Goal: Task Accomplishment & Management: Use online tool/utility

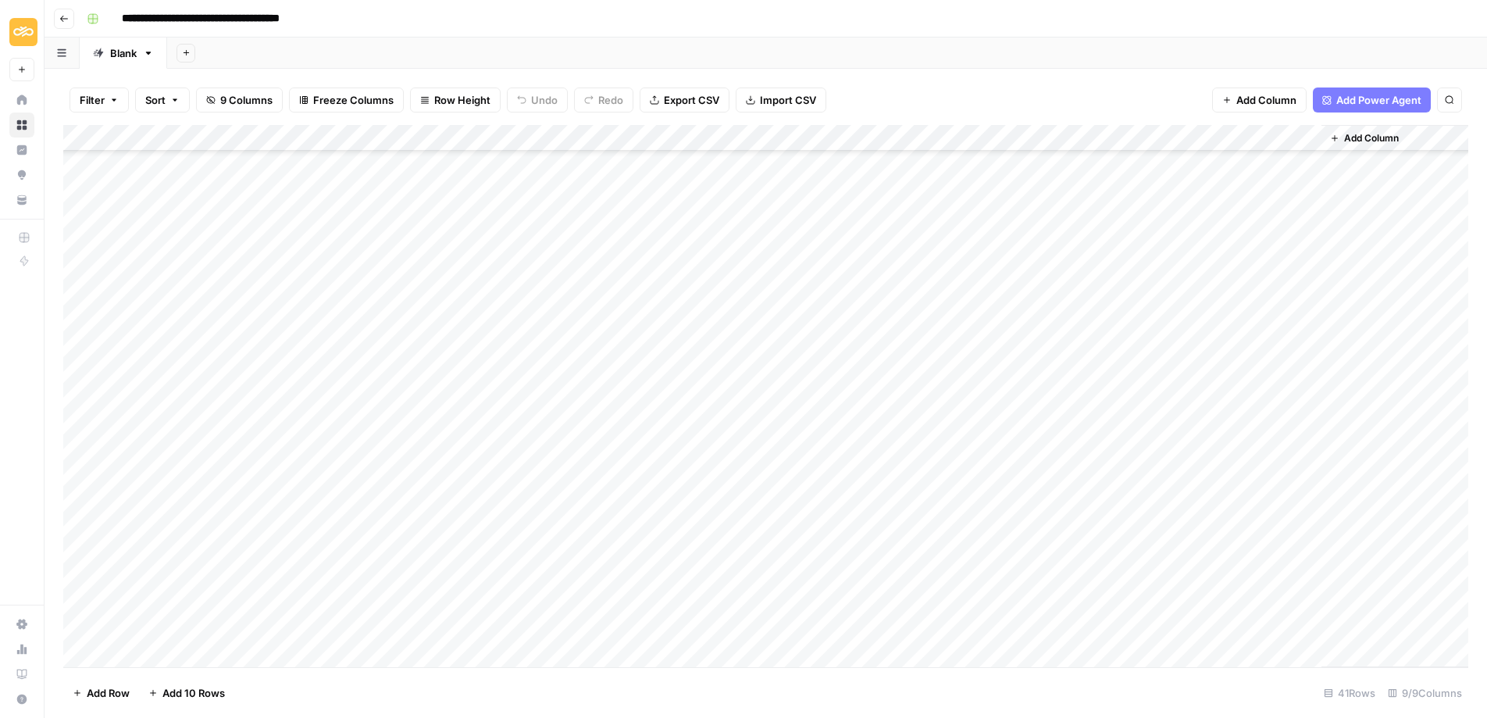
scroll to position [598, 0]
click at [401, 491] on div "Add Column" at bounding box center [765, 396] width 1405 height 542
click at [839, 499] on div "Add Column" at bounding box center [765, 396] width 1405 height 542
click at [890, 494] on div "Add Column" at bounding box center [765, 396] width 1405 height 542
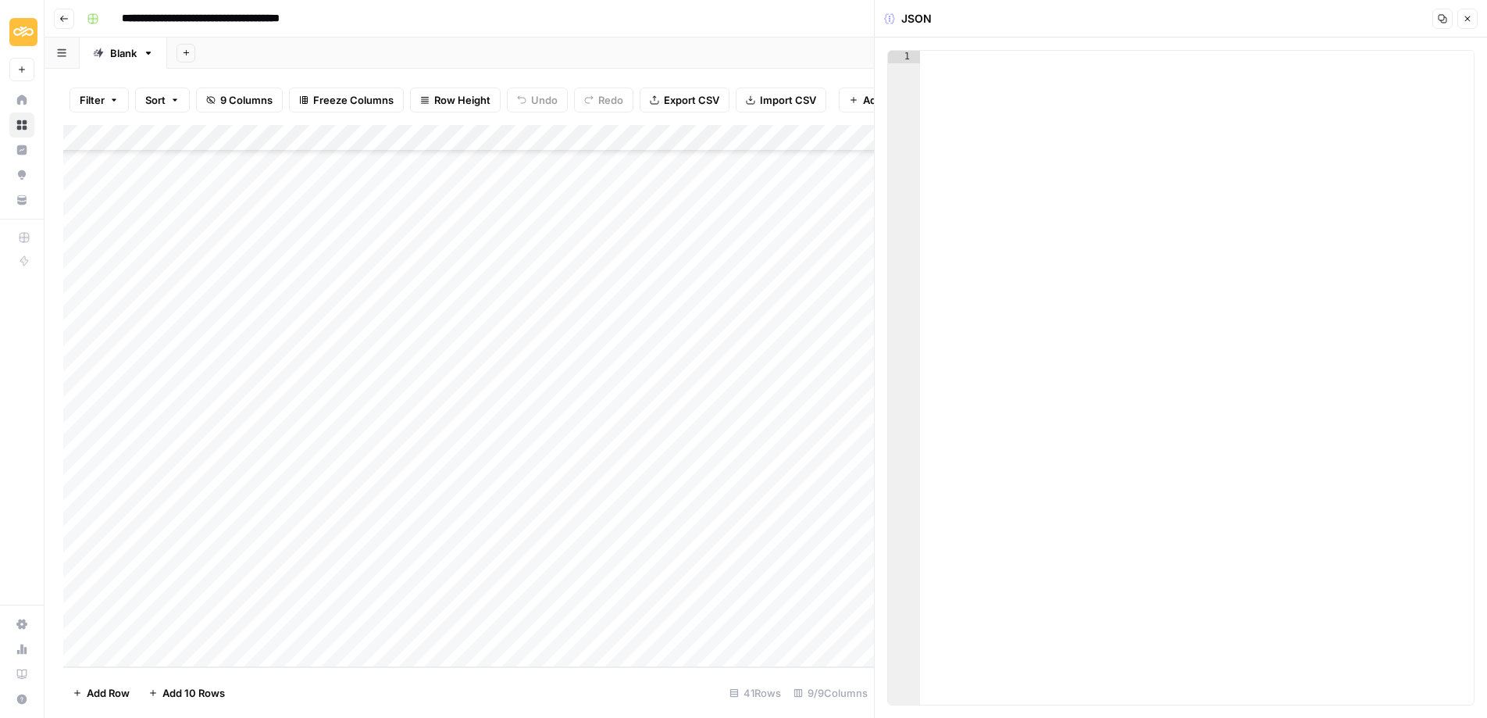
click at [972, 84] on div at bounding box center [1197, 390] width 554 height 679
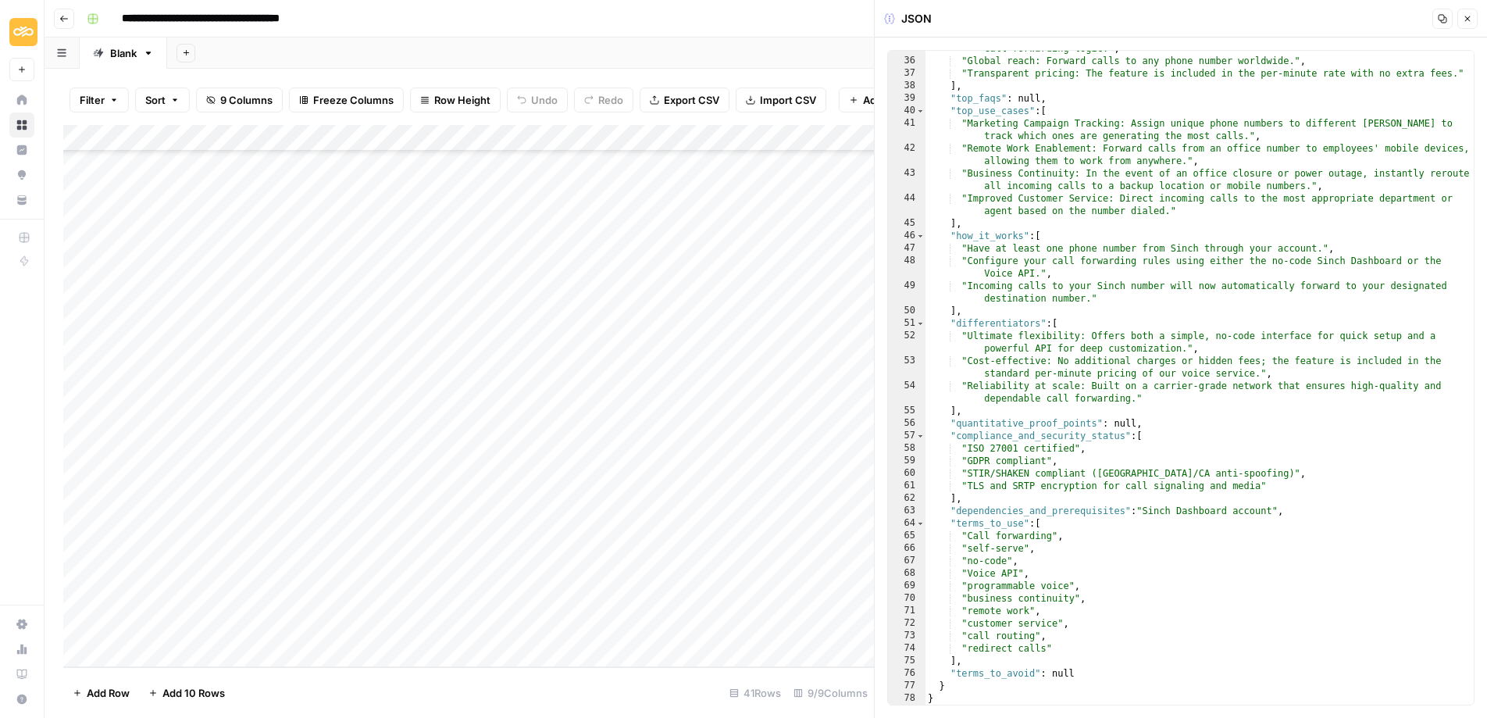
scroll to position [721, 0]
drag, startPoint x: 362, startPoint y: 505, endPoint x: 362, endPoint y: 494, distance: 10.9
click at [362, 504] on div "Add Column" at bounding box center [468, 396] width 810 height 542
click at [365, 484] on div "Add Column" at bounding box center [468, 396] width 810 height 542
click at [365, 484] on div at bounding box center [461, 494] width 250 height 29
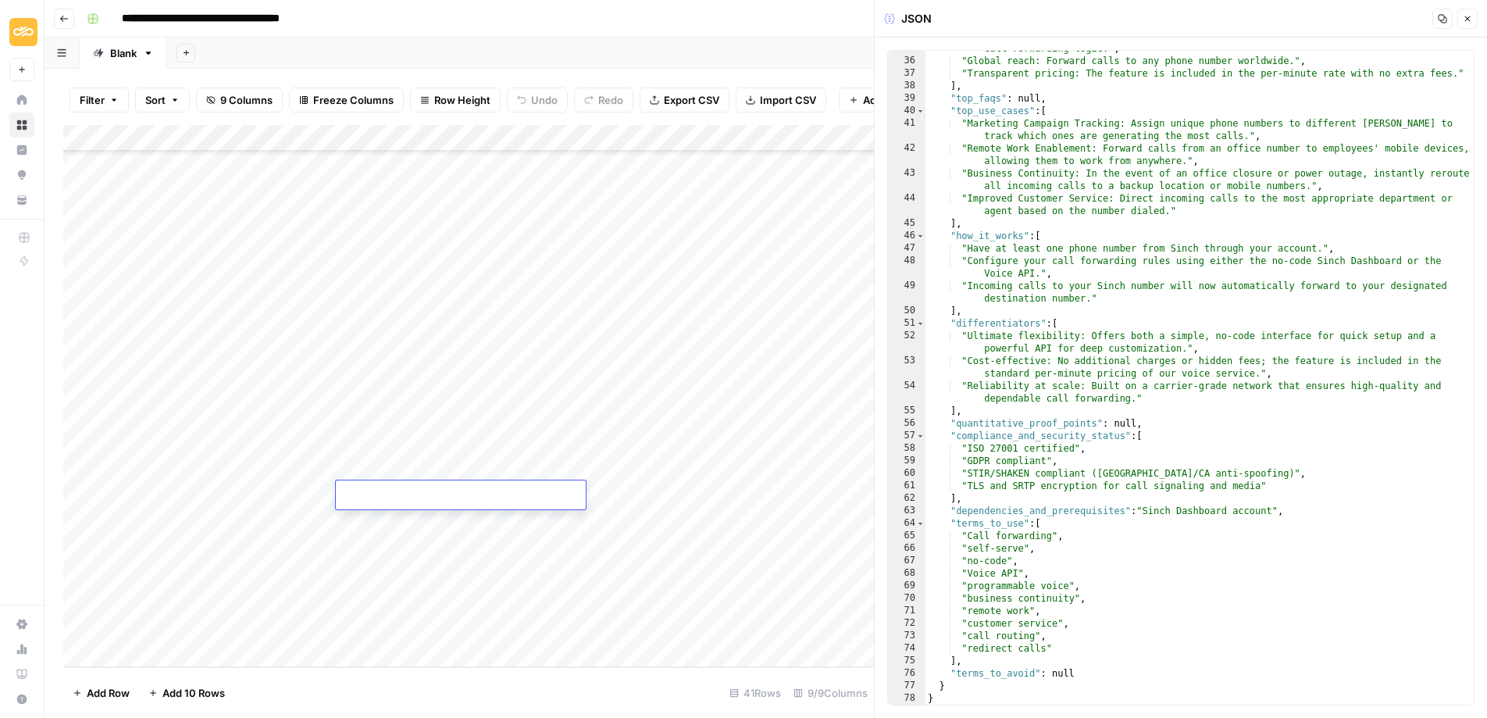
click at [360, 490] on textarea at bounding box center [461, 496] width 250 height 22
paste textarea "**********"
drag, startPoint x: 418, startPoint y: 499, endPoint x: 518, endPoint y: 490, distance: 101.1
click at [424, 498] on textarea "**********" at bounding box center [492, 503] width 312 height 37
drag, startPoint x: 513, startPoint y: 497, endPoint x: 550, endPoint y: 494, distance: 36.8
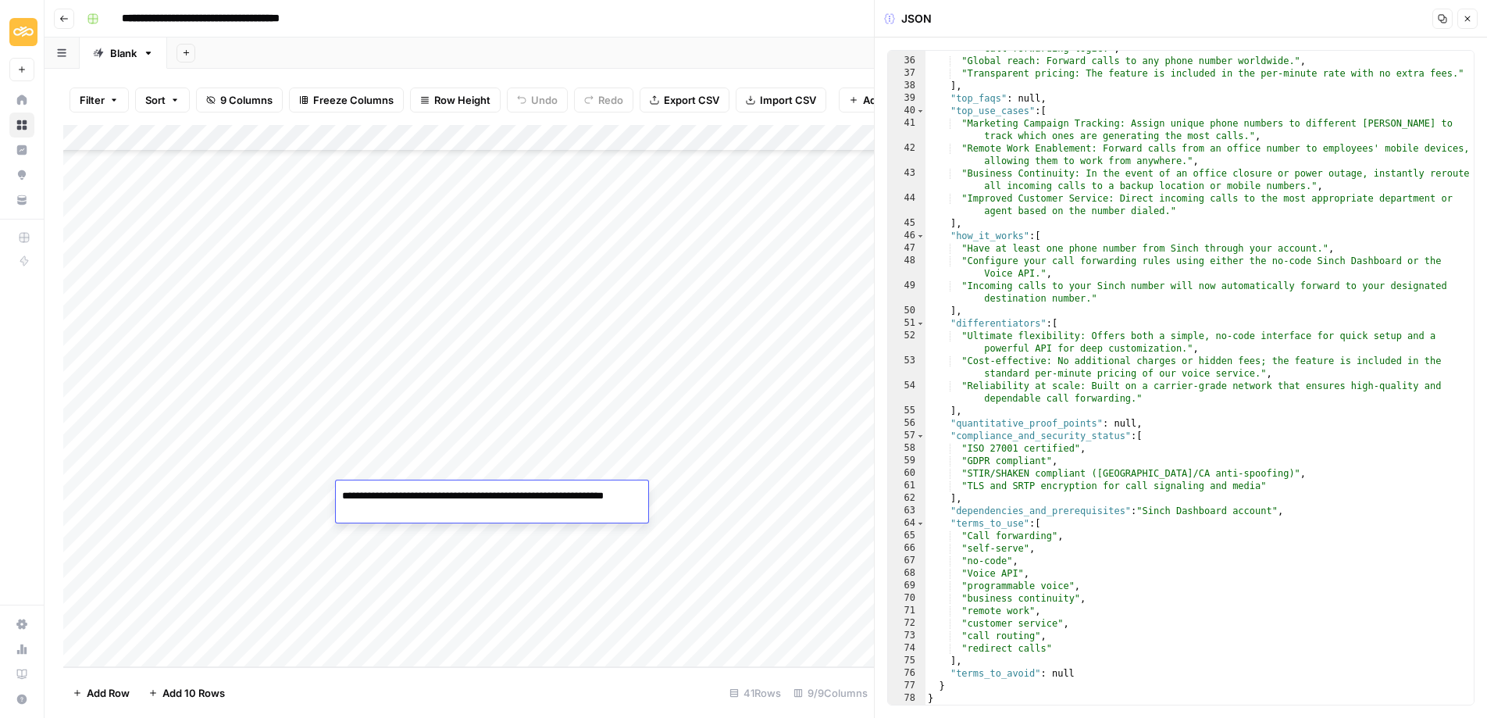
click at [550, 494] on textarea "**********" at bounding box center [492, 503] width 312 height 37
drag, startPoint x: 513, startPoint y: 497, endPoint x: 638, endPoint y: 500, distance: 125.0
click at [639, 500] on body "**********" at bounding box center [743, 359] width 1487 height 718
type textarea "**********"
click at [487, 572] on div "Add Column" at bounding box center [468, 396] width 810 height 542
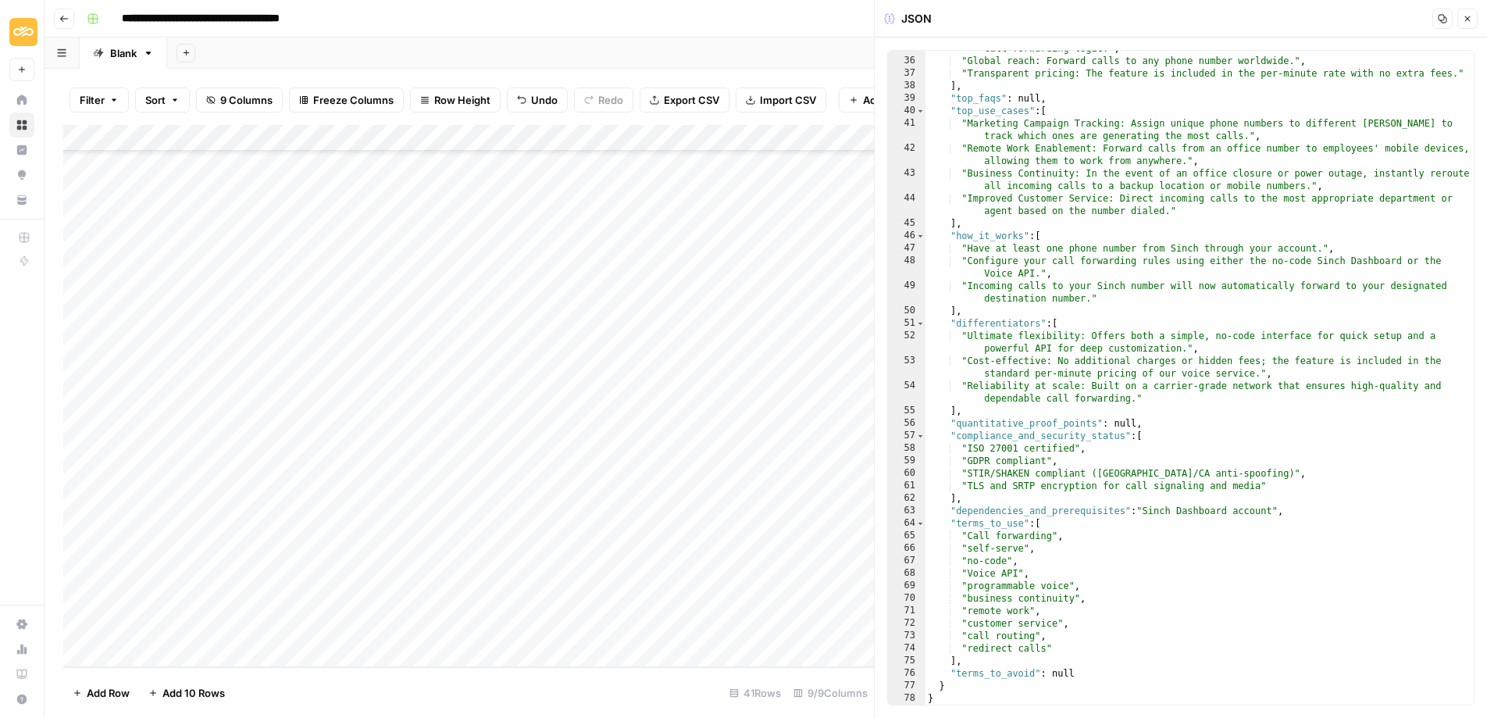
click at [415, 500] on div "Add Column" at bounding box center [468, 396] width 810 height 542
click at [650, 497] on div "Add Column" at bounding box center [468, 396] width 810 height 542
drag, startPoint x: 66, startPoint y: 494, endPoint x: 64, endPoint y: 426, distance: 68.7
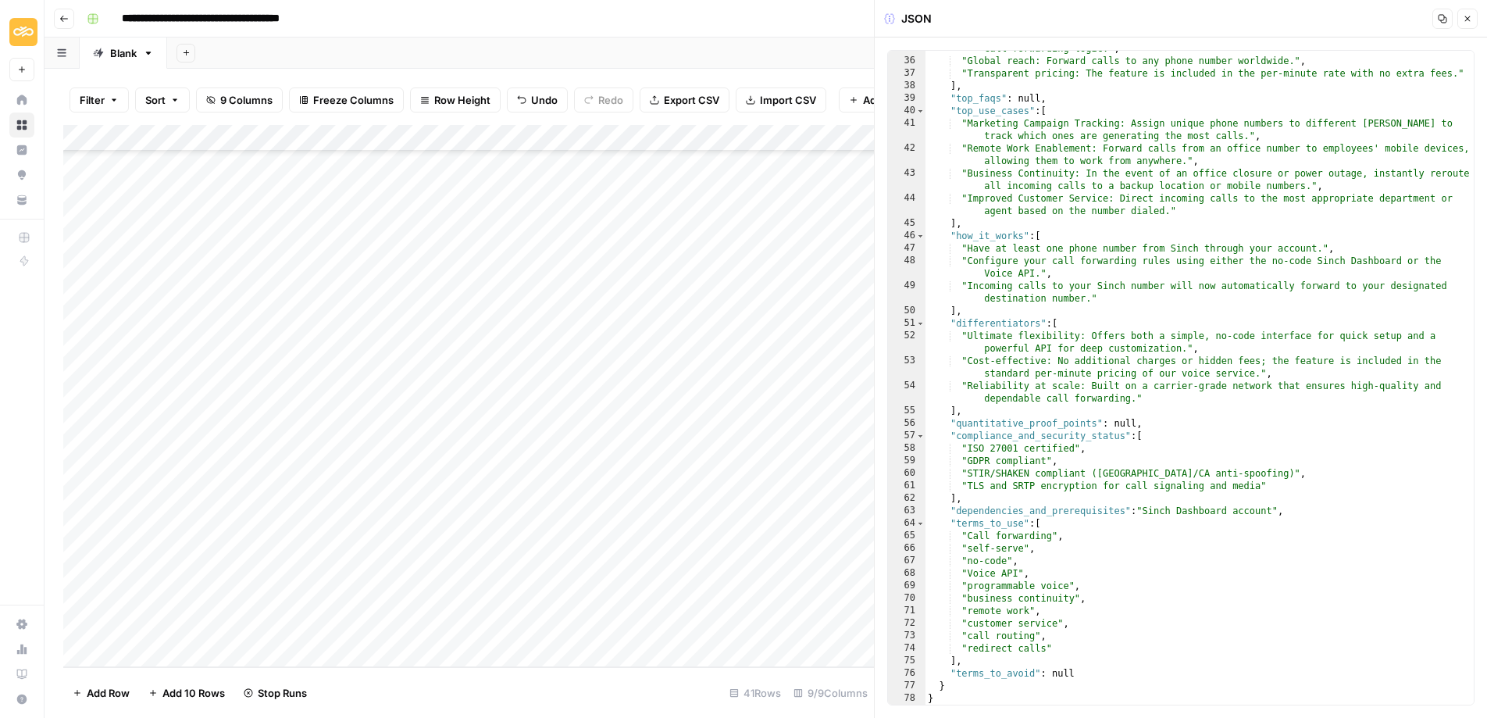
click at [77, 422] on div "Add Column" at bounding box center [468, 396] width 810 height 542
drag, startPoint x: 66, startPoint y: 546, endPoint x: 68, endPoint y: 445, distance: 100.7
click at [68, 445] on div "Add Column" at bounding box center [468, 396] width 810 height 542
drag, startPoint x: 67, startPoint y: 571, endPoint x: 87, endPoint y: 469, distance: 103.5
click at [87, 469] on div "Add Column" at bounding box center [468, 396] width 810 height 542
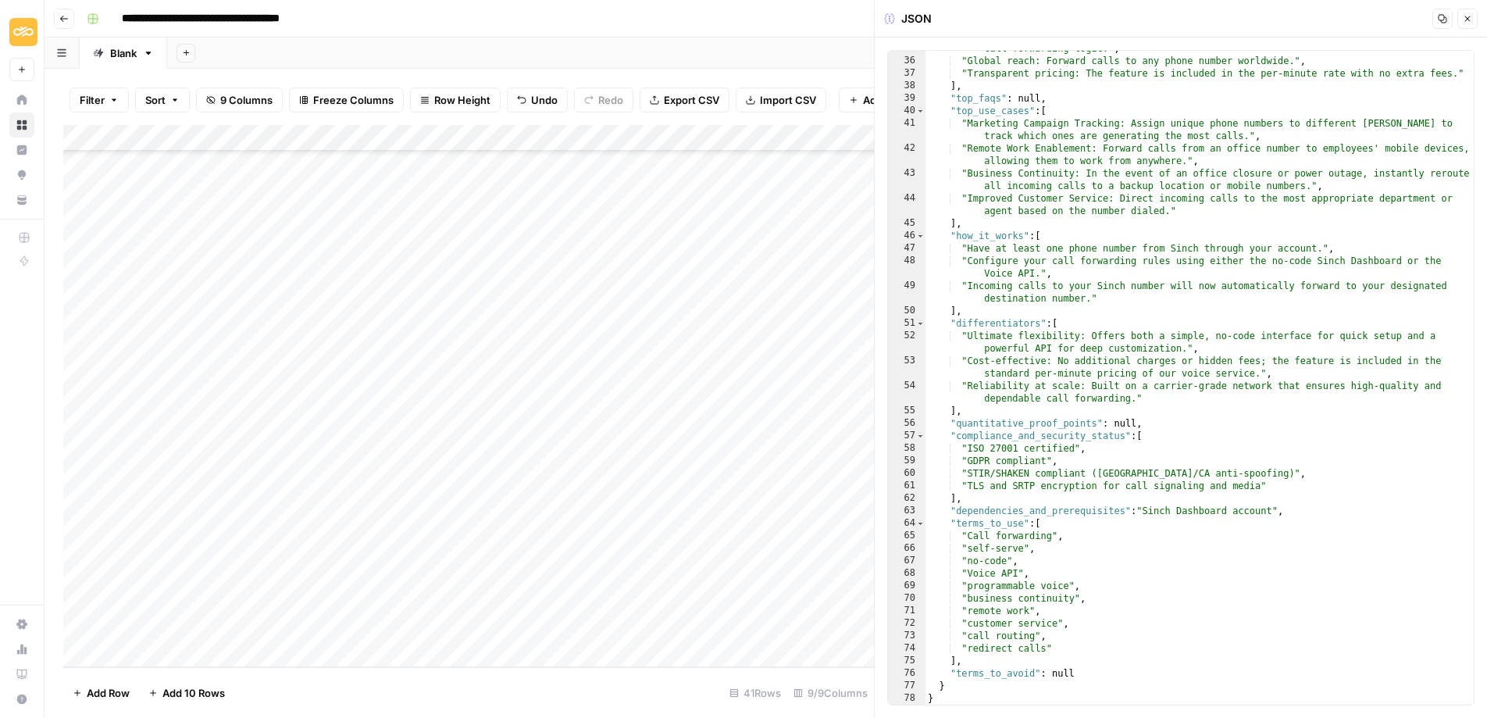
click at [80, 552] on div "Add Column" at bounding box center [468, 396] width 810 height 542
click at [80, 585] on div "Add Column" at bounding box center [468, 396] width 810 height 542
click at [80, 574] on div "Add Column" at bounding box center [468, 396] width 810 height 542
click at [76, 597] on div "Add Column" at bounding box center [468, 396] width 810 height 542
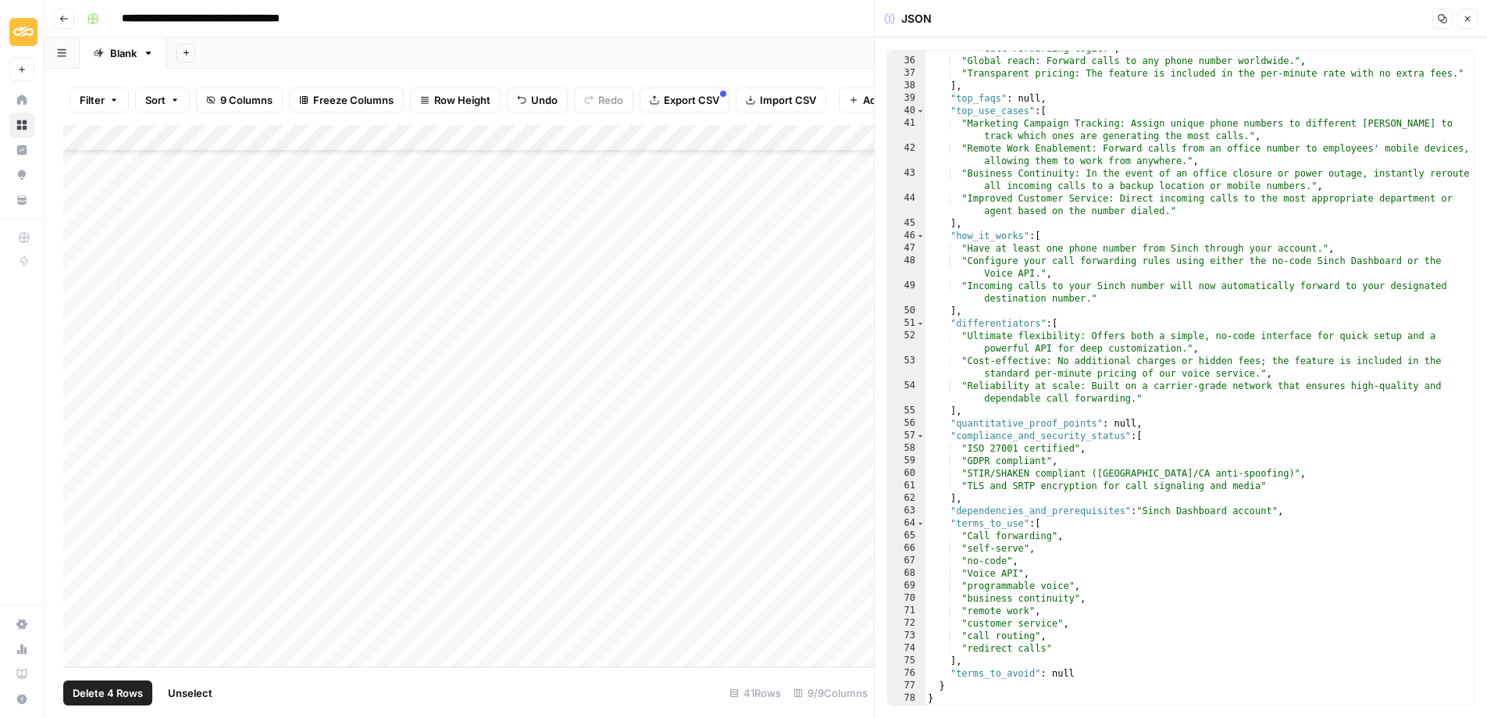
click at [77, 629] on div "Add Column" at bounding box center [468, 396] width 810 height 542
click at [107, 693] on span "Delete 4 Rows" at bounding box center [108, 693] width 70 height 16
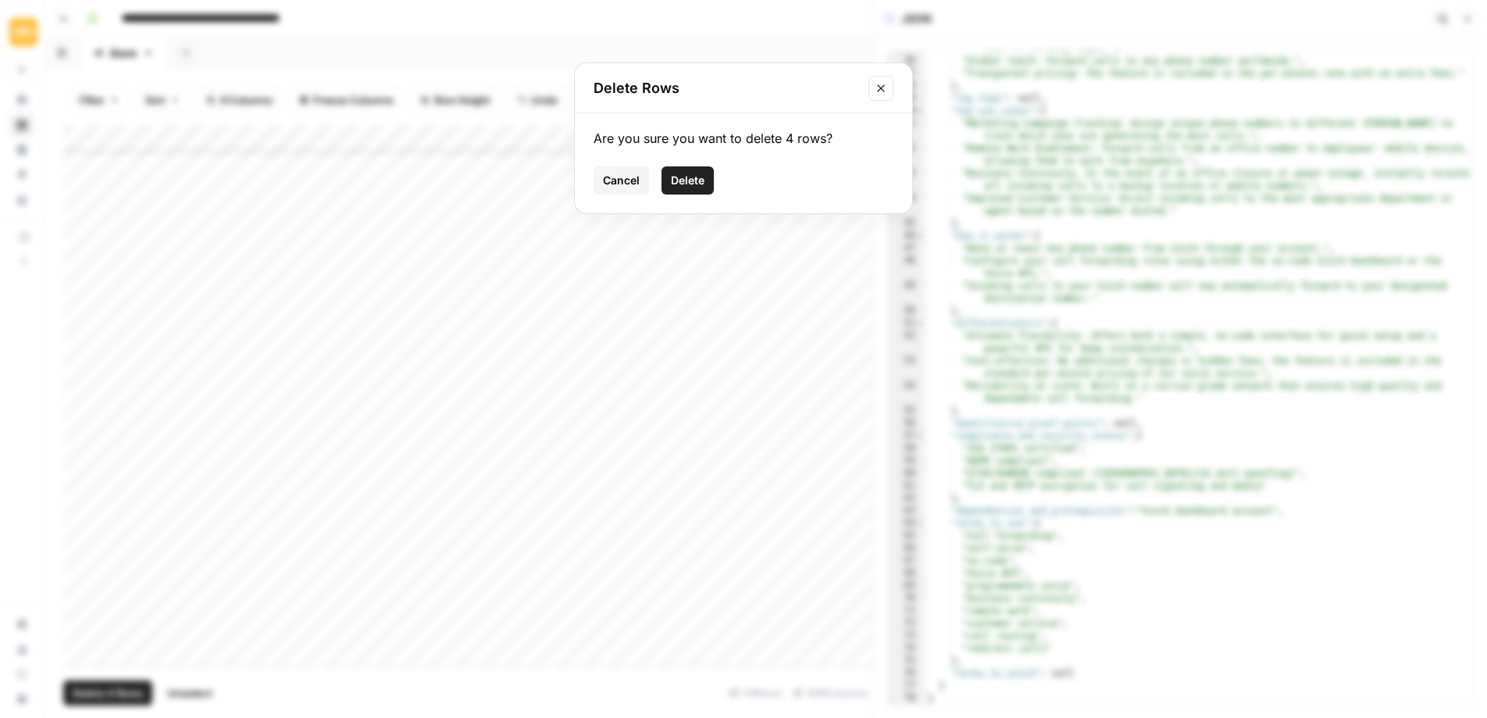
click at [691, 173] on span "Delete" at bounding box center [688, 181] width 34 height 16
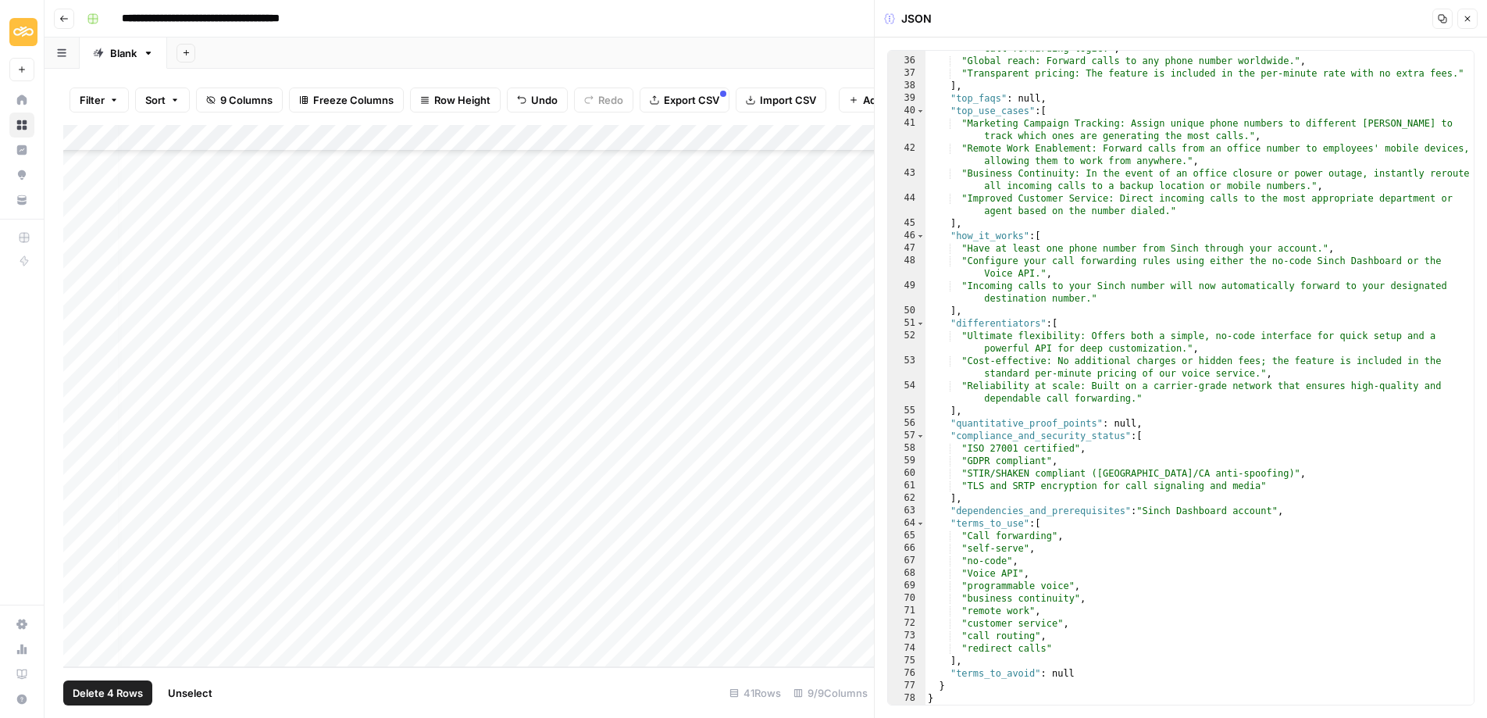
scroll to position [492, 9]
click at [1472, 14] on button "Close" at bounding box center [1467, 19] width 20 height 20
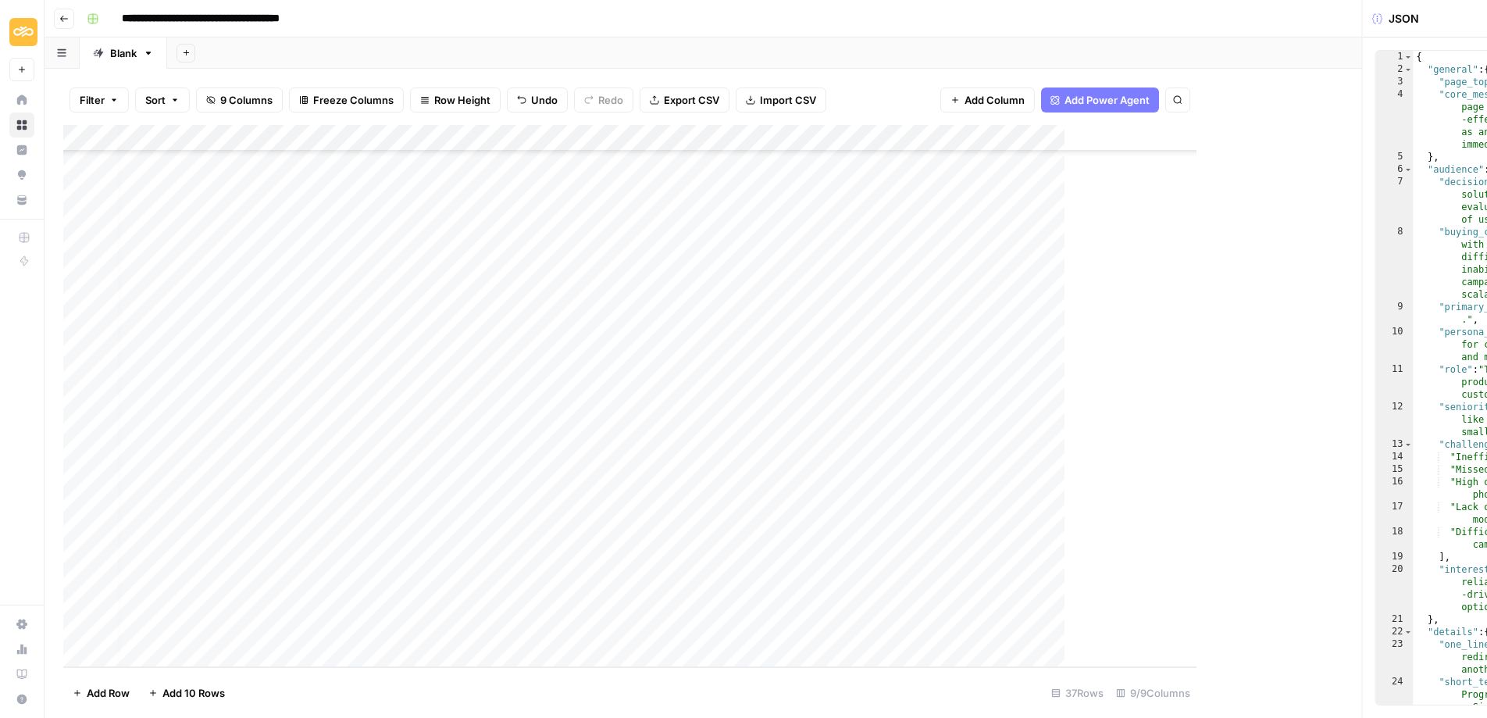
scroll to position [492, 0]
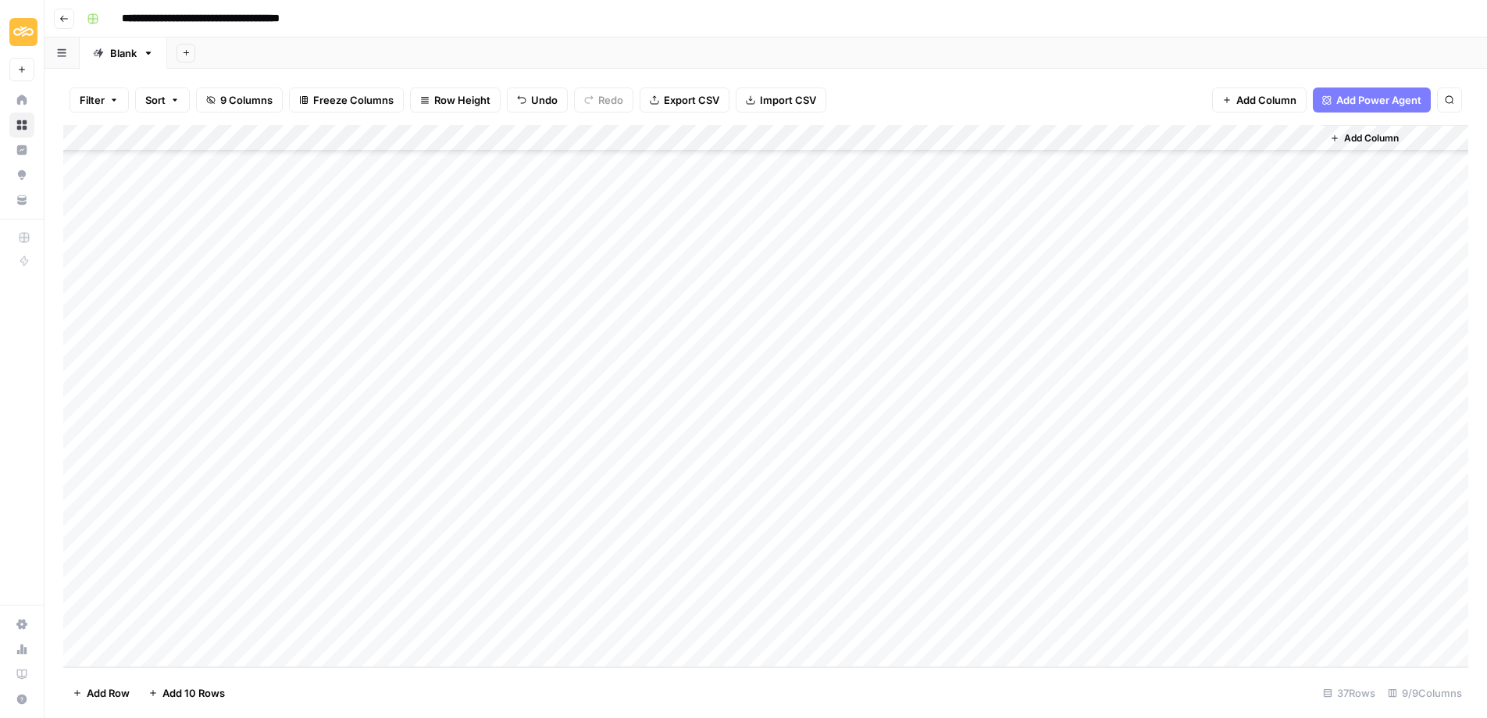
click at [383, 550] on div "Add Column" at bounding box center [765, 396] width 1405 height 542
type textarea "**********"
click at [490, 606] on div "Add Column" at bounding box center [765, 396] width 1405 height 542
click at [810, 537] on div "Add Column" at bounding box center [765, 396] width 1405 height 542
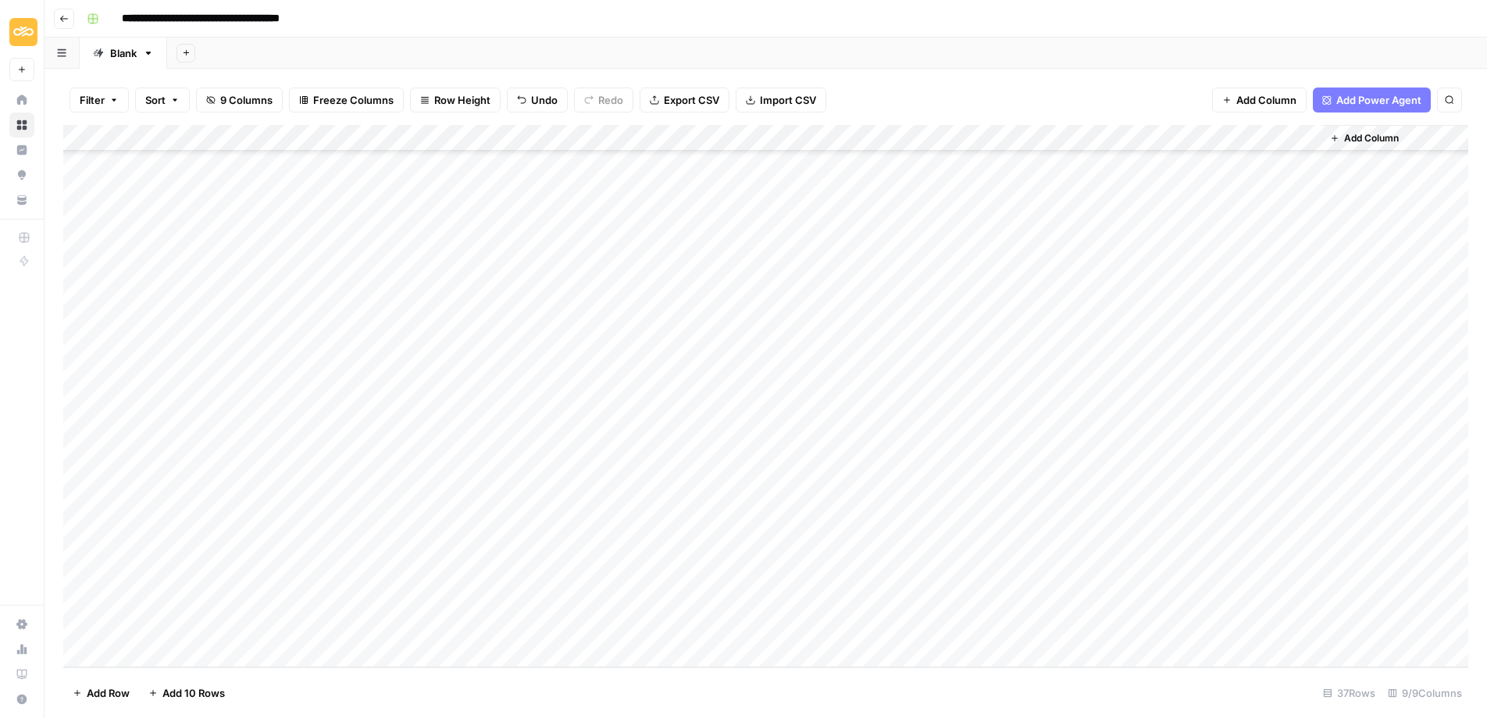
click at [810, 537] on div "Add Column" at bounding box center [765, 396] width 1405 height 542
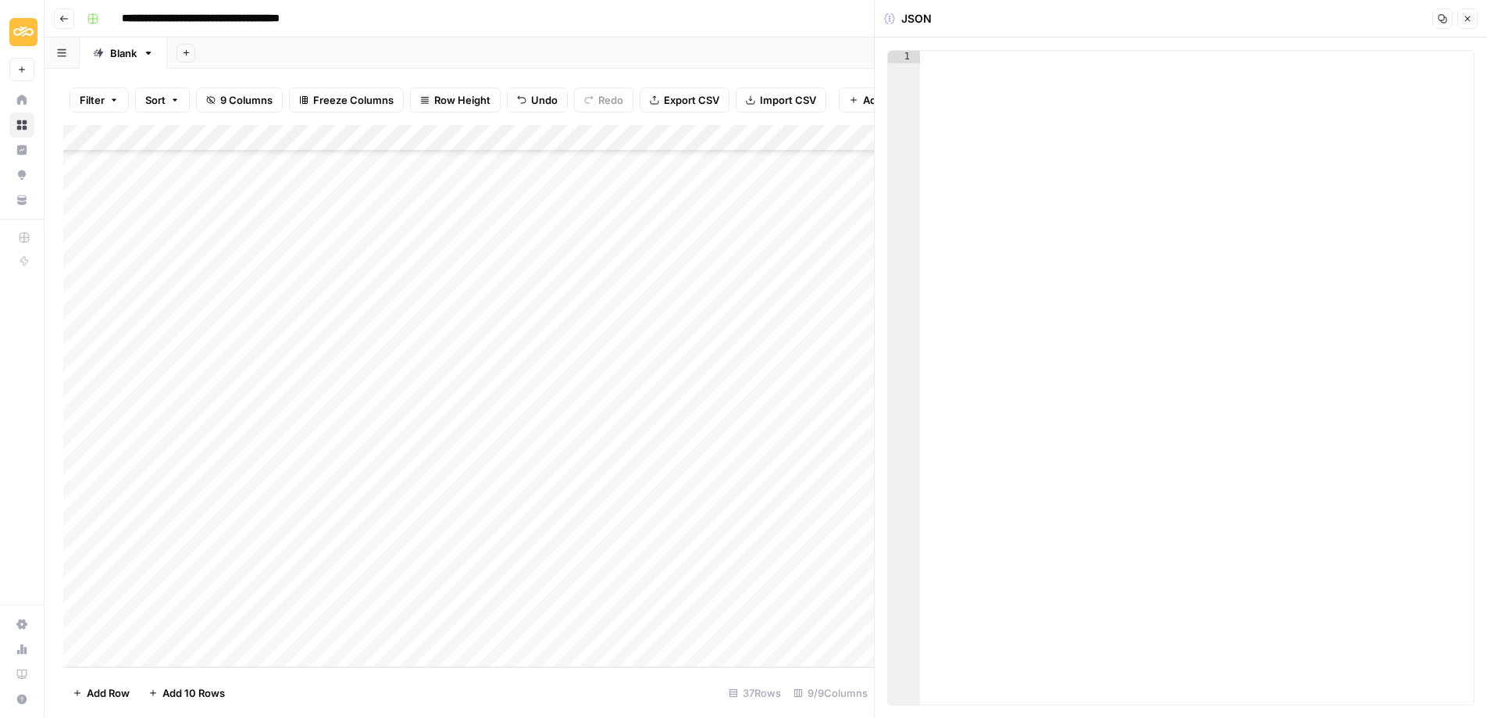
click at [1054, 162] on div at bounding box center [1197, 390] width 554 height 679
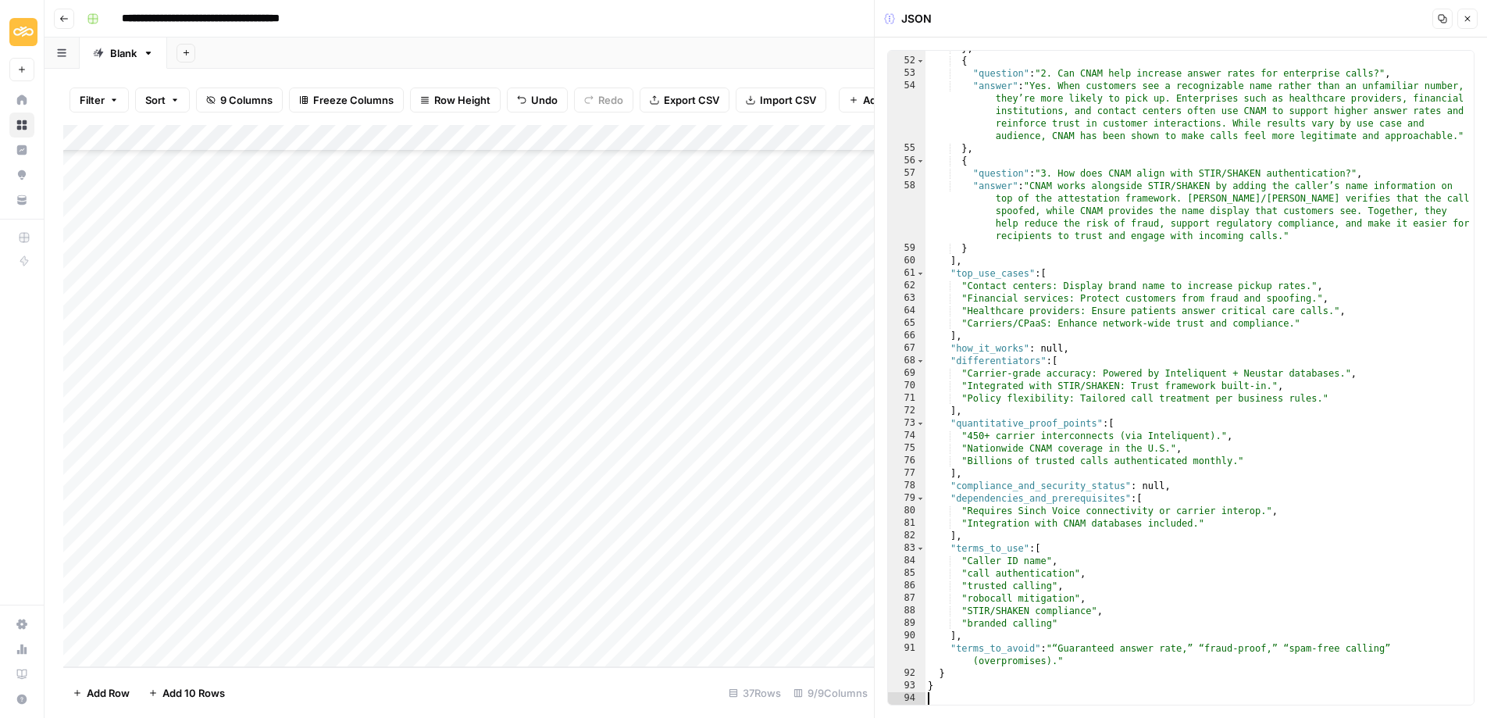
scroll to position [783, 0]
click at [1474, 18] on button "Close" at bounding box center [1467, 19] width 20 height 20
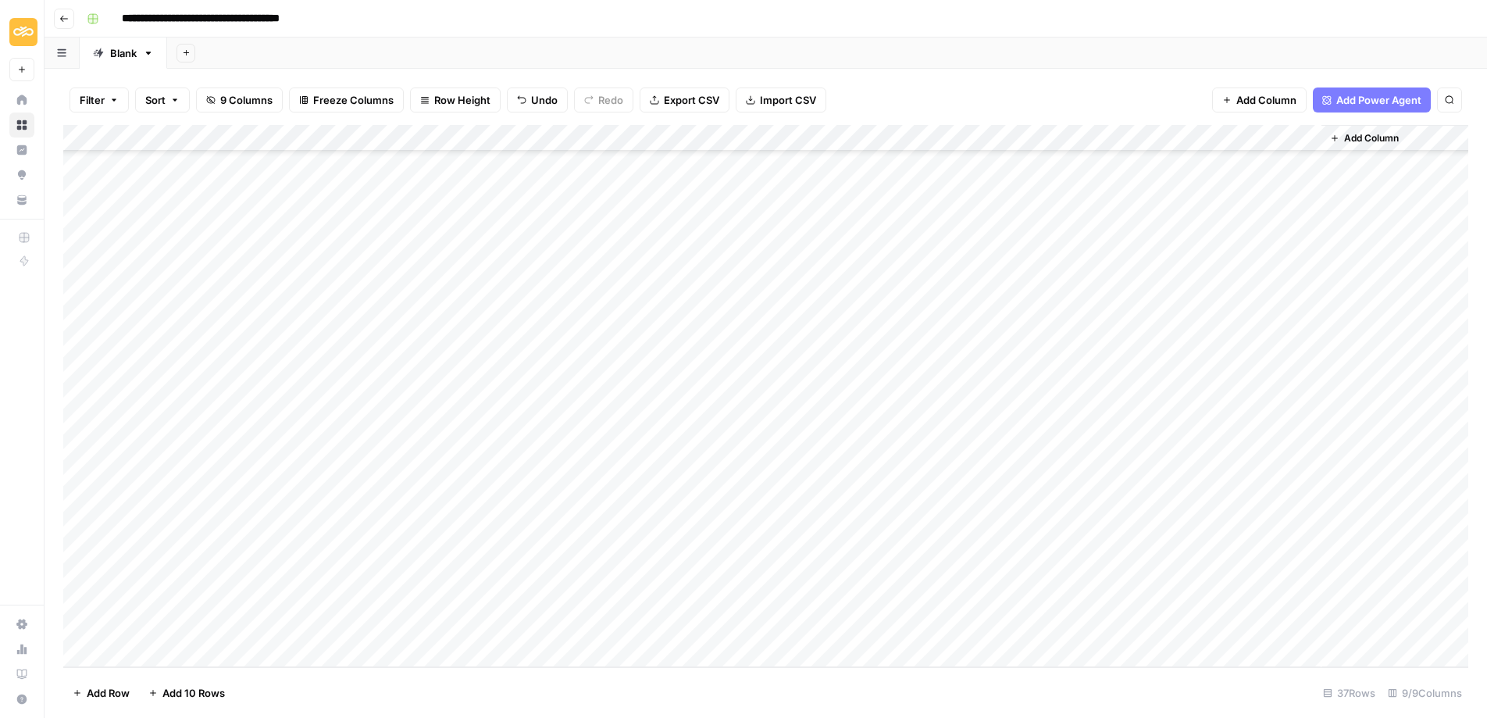
click at [967, 546] on div "Add Column" at bounding box center [765, 396] width 1405 height 542
click at [76, 491] on div "Add Column" at bounding box center [765, 396] width 1405 height 542
click at [80, 697] on span "Delete 1 Row" at bounding box center [104, 693] width 62 height 16
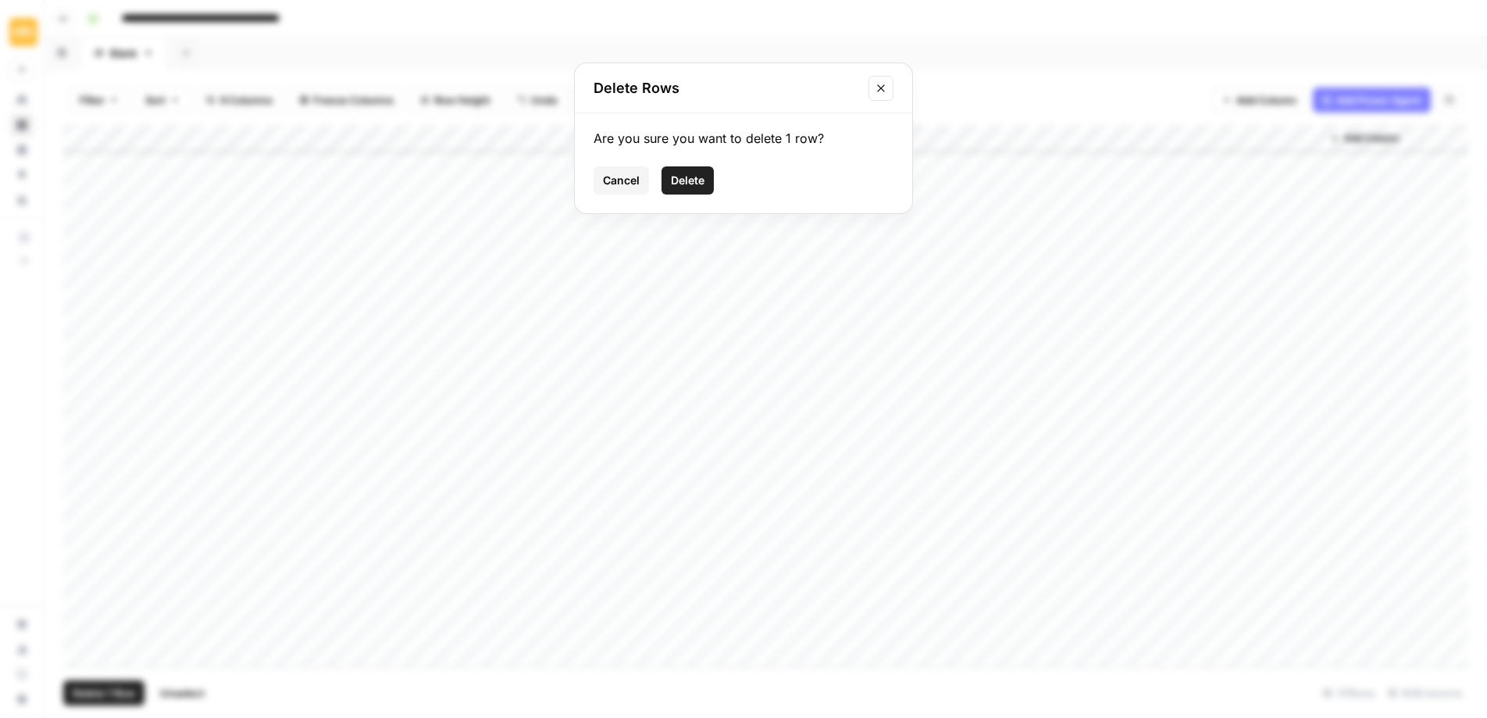
click at [690, 179] on span "Delete" at bounding box center [688, 181] width 34 height 16
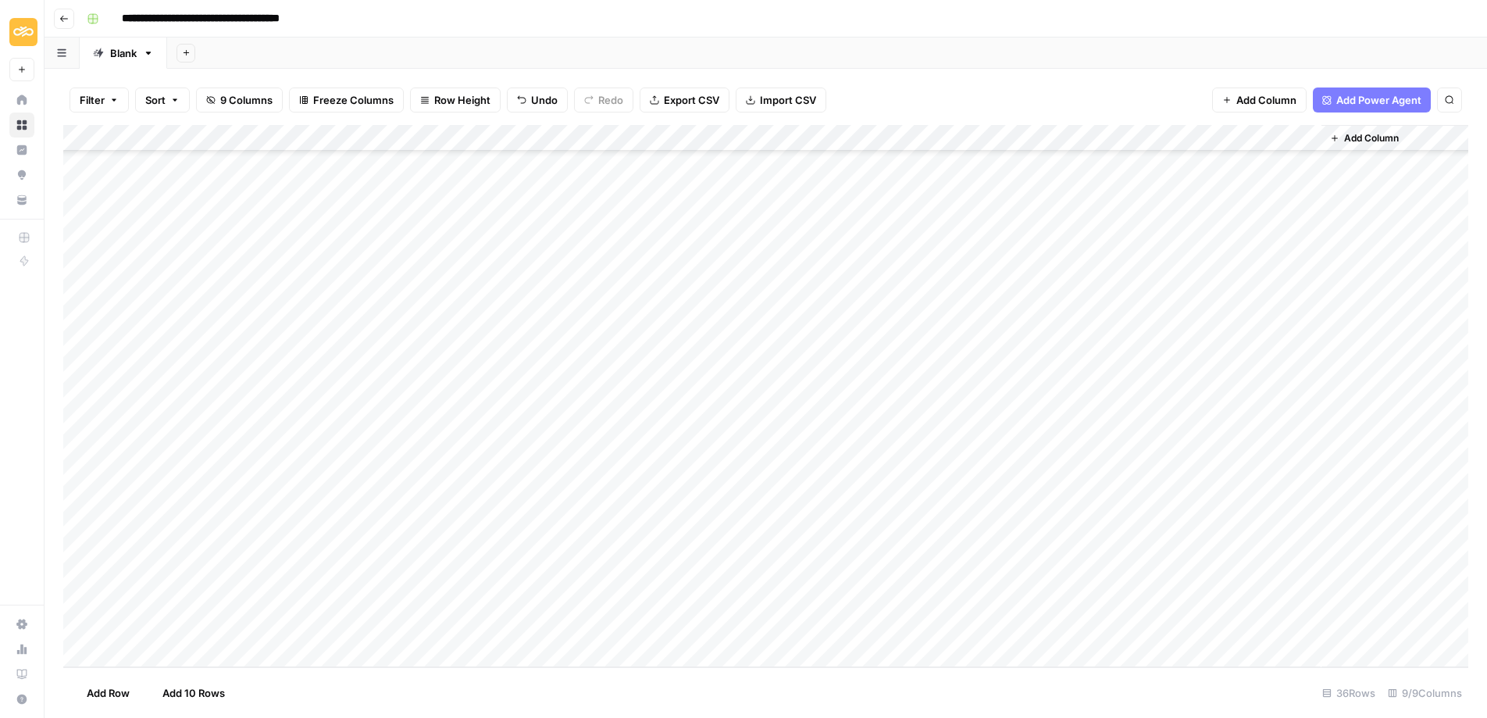
scroll to position [465, 0]
click at [837, 572] on div "Add Column" at bounding box center [765, 396] width 1405 height 542
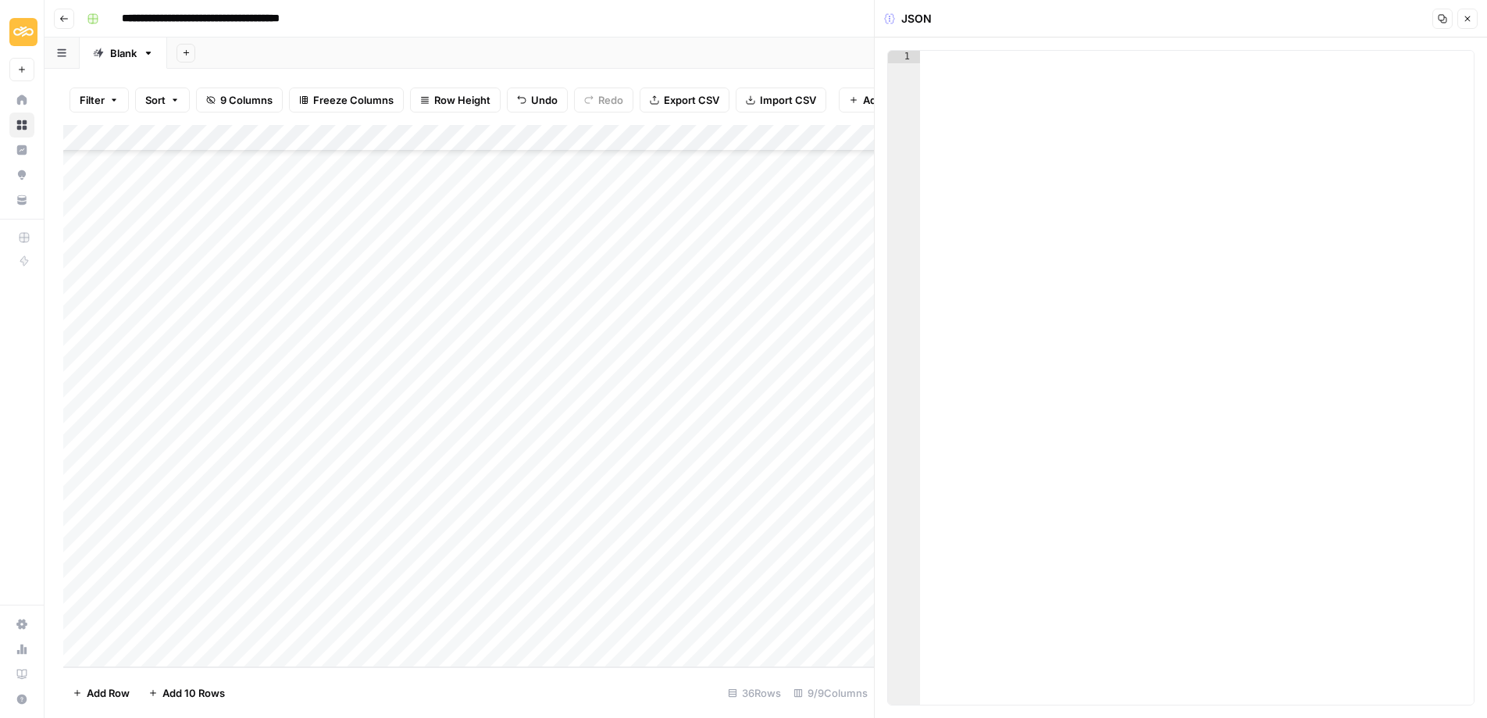
click at [1020, 120] on div at bounding box center [1197, 390] width 554 height 679
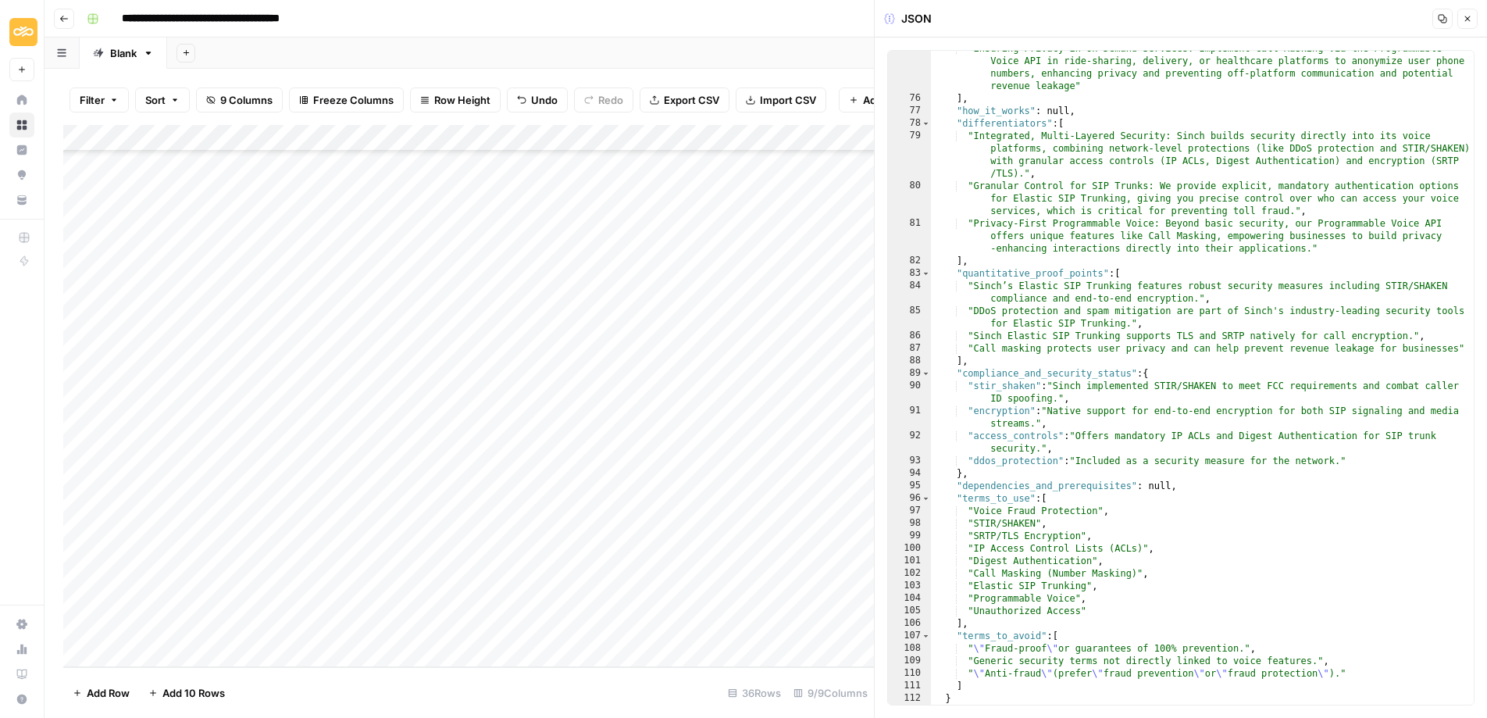
click at [1474, 21] on button "Close" at bounding box center [1467, 19] width 20 height 20
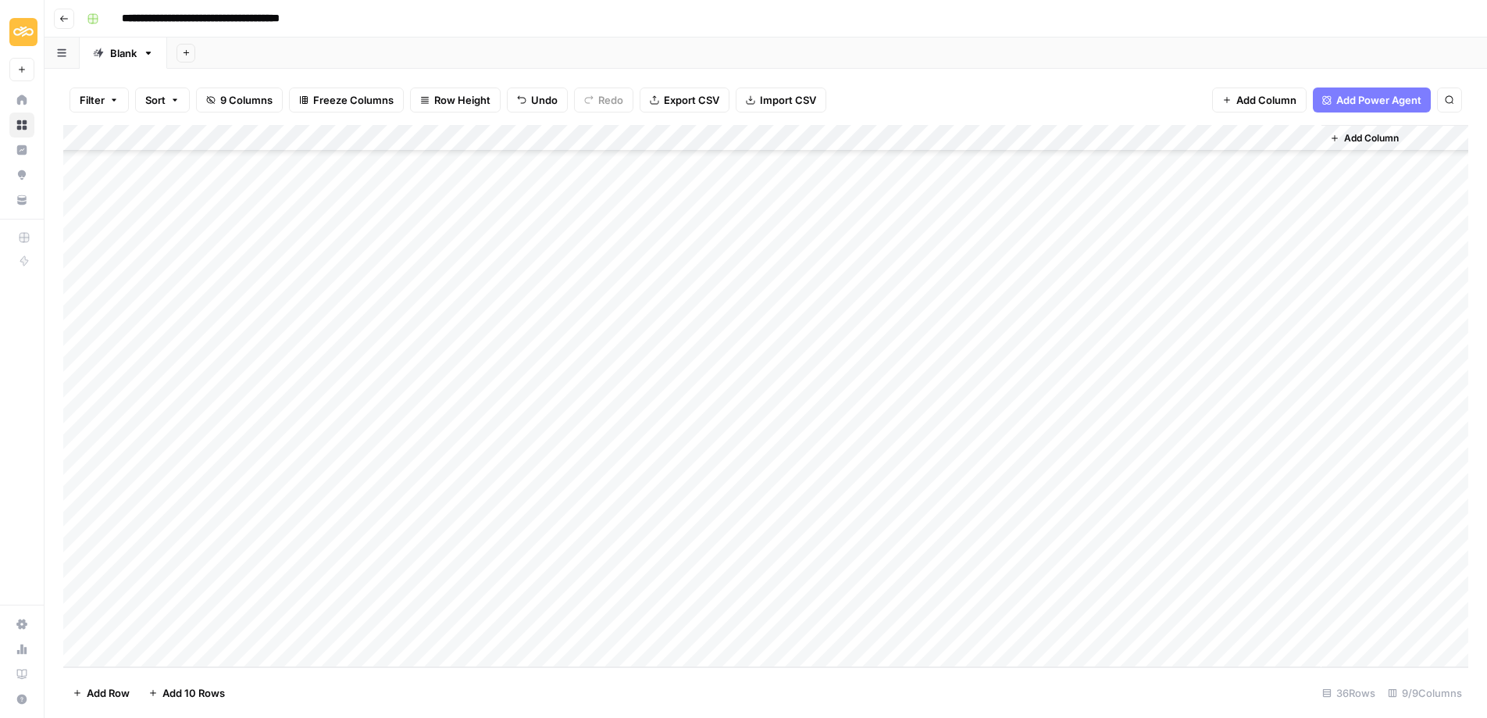
click at [964, 572] on div "Add Column" at bounding box center [765, 396] width 1405 height 542
click at [888, 369] on div "Add Column" at bounding box center [765, 396] width 1405 height 542
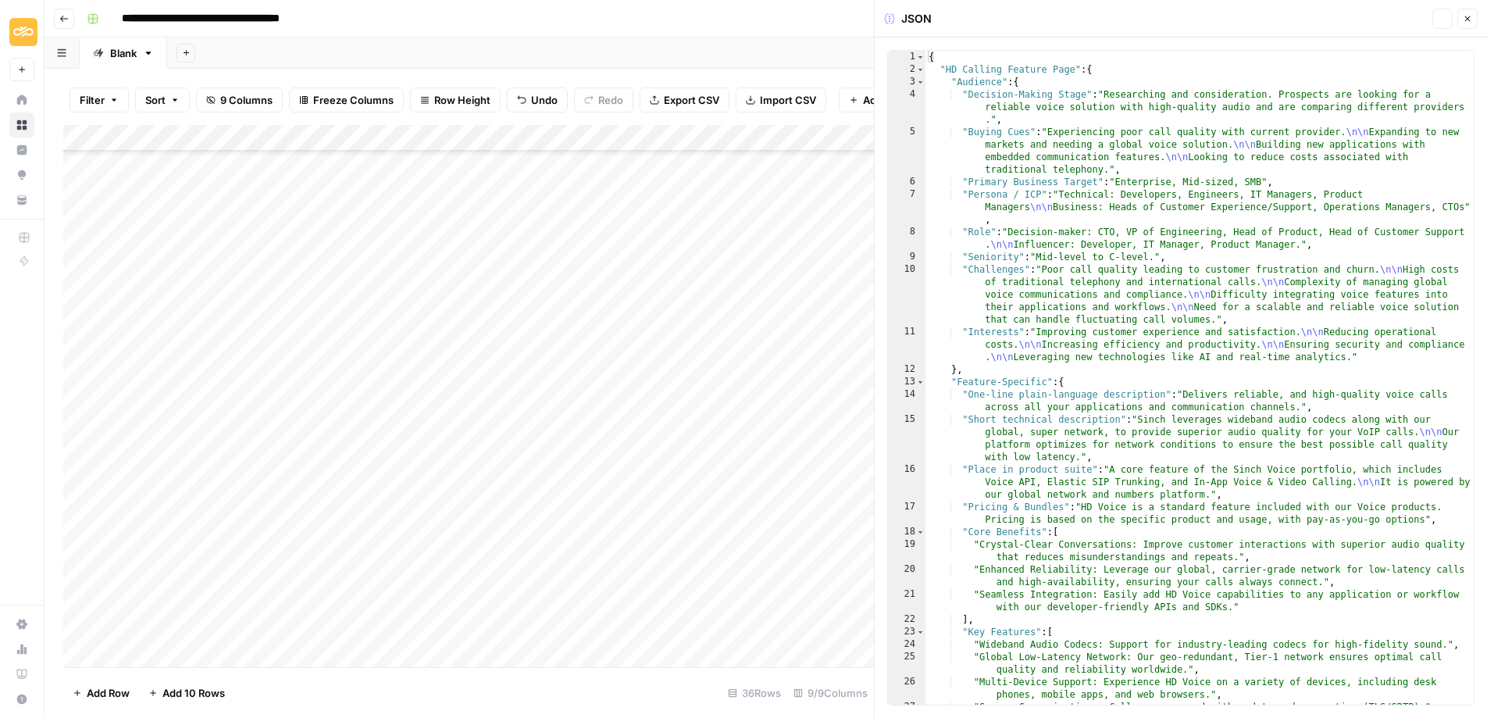
type textarea "**********"
click at [1115, 303] on div "{ "HD Calling Feature Page" : { "Audience" : { "Decision-Making Stage" : "Resea…" at bounding box center [1199, 390] width 548 height 679
drag, startPoint x: 1441, startPoint y: 17, endPoint x: 1372, endPoint y: 29, distance: 69.7
click at [1440, 17] on icon "button" at bounding box center [1441, 18] width 9 height 9
click at [1470, 17] on icon "button" at bounding box center [1466, 18] width 9 height 9
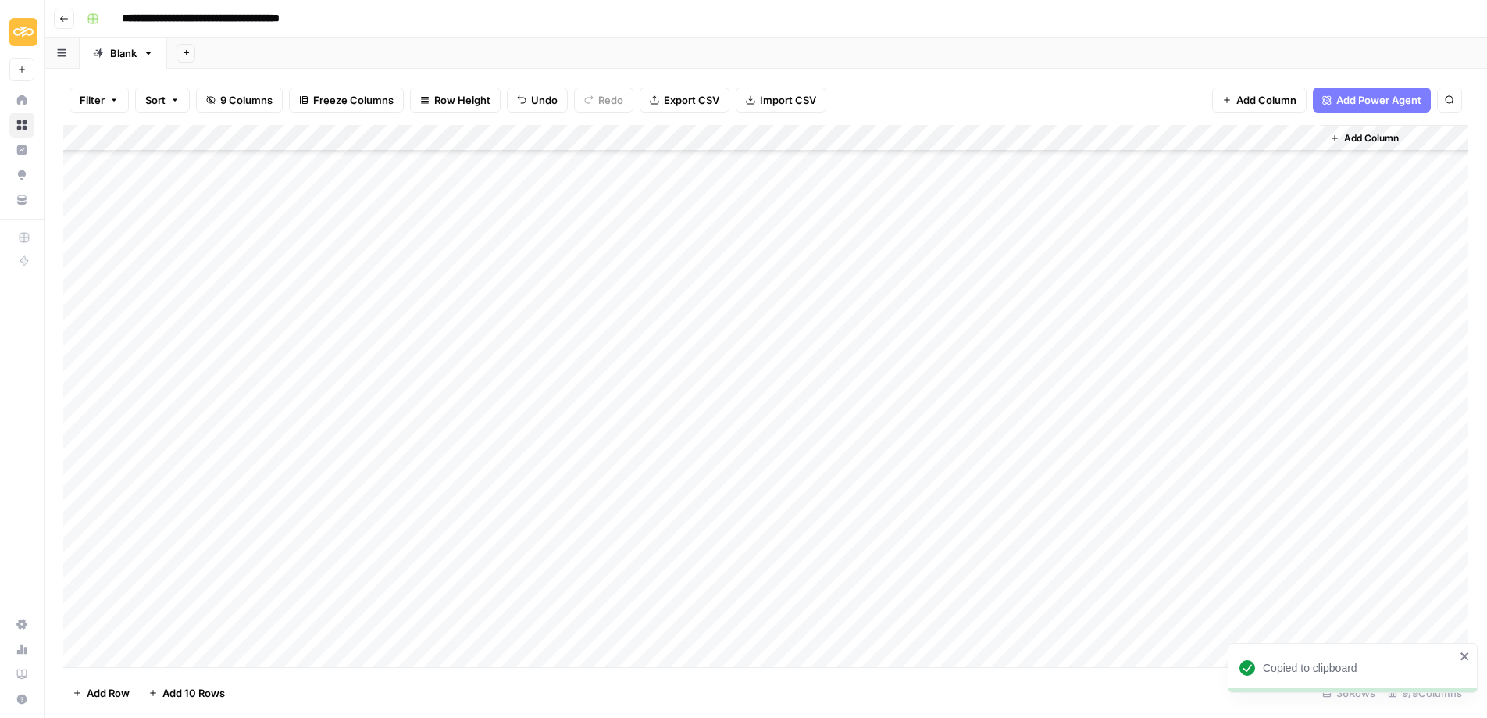
scroll to position [465, 0]
click at [887, 522] on div "Add Column" at bounding box center [765, 396] width 1405 height 542
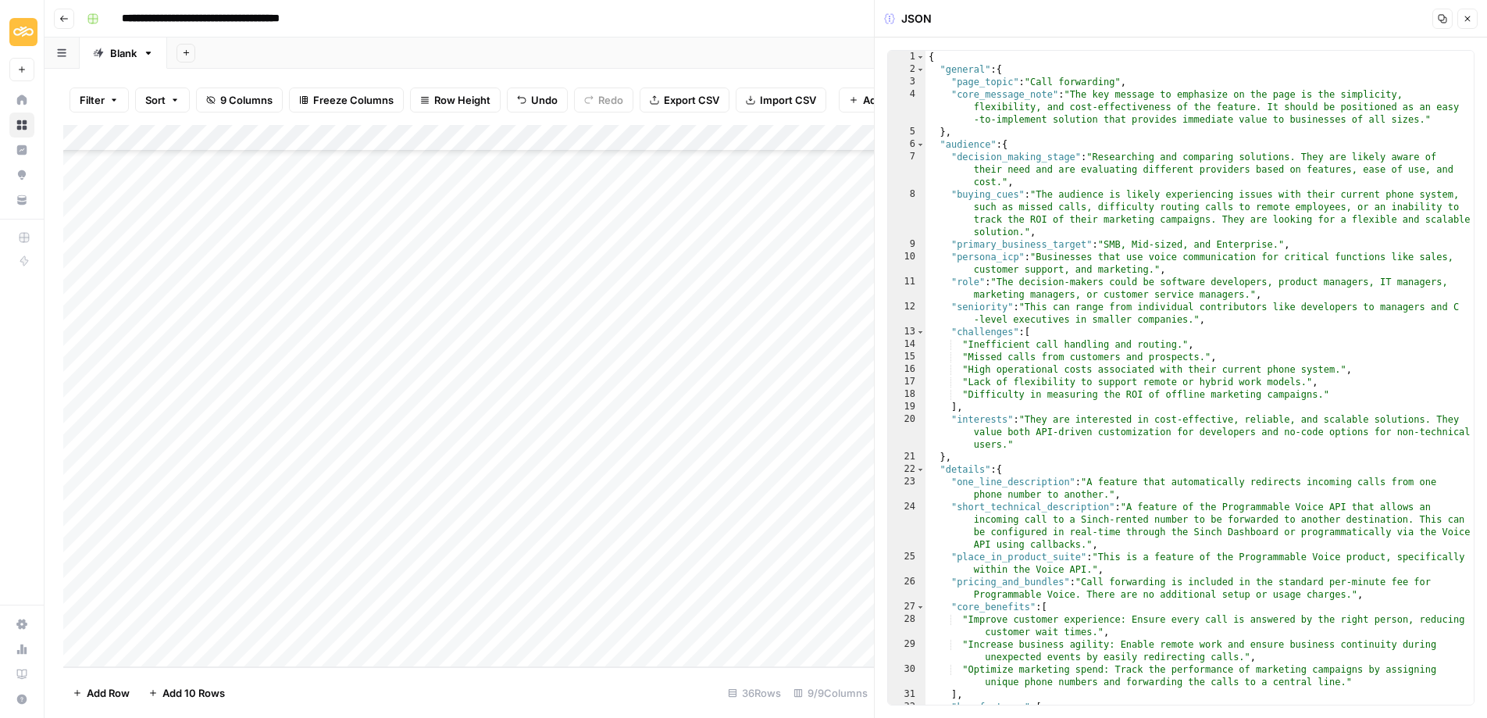
click at [1444, 16] on icon "button" at bounding box center [1441, 18] width 9 height 9
click at [1466, 18] on icon "button" at bounding box center [1467, 18] width 5 height 5
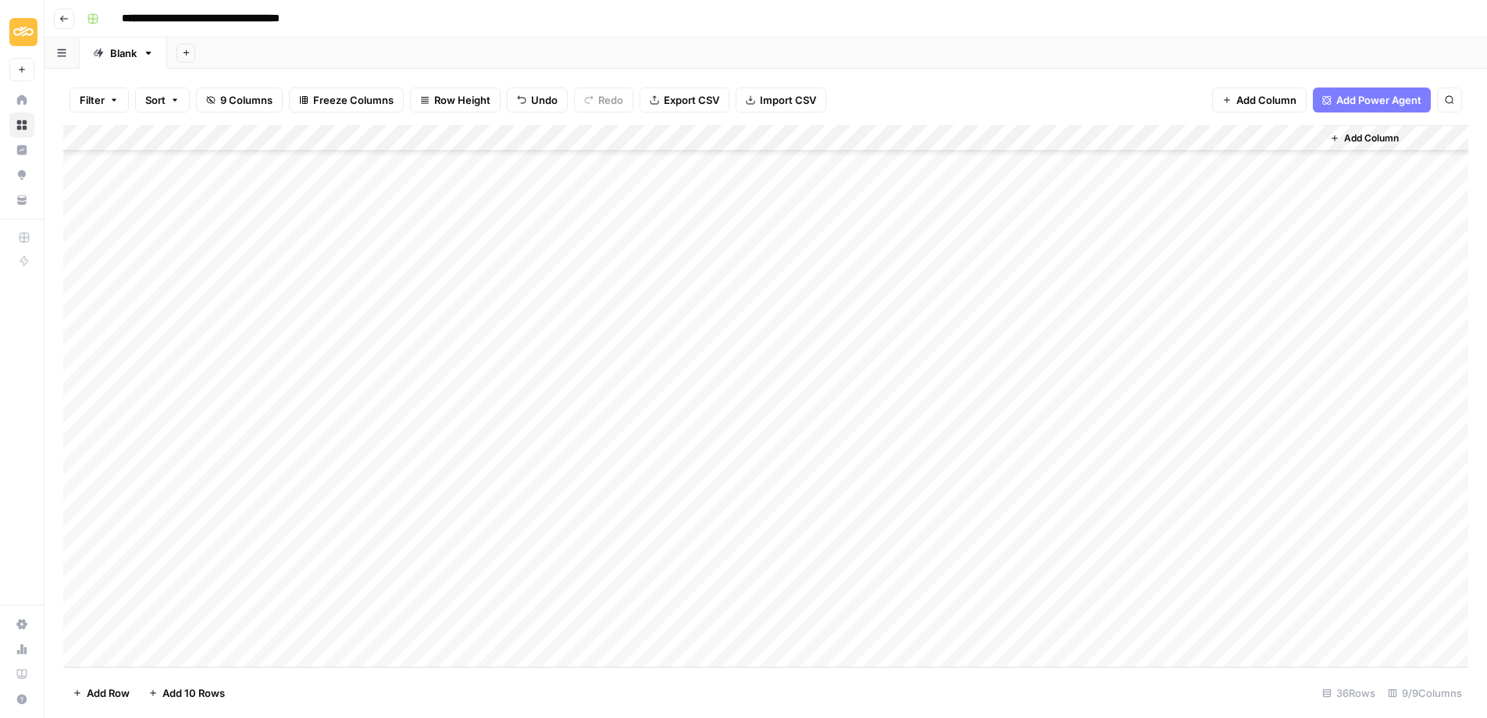
click at [825, 624] on div "Add Column" at bounding box center [765, 396] width 1405 height 542
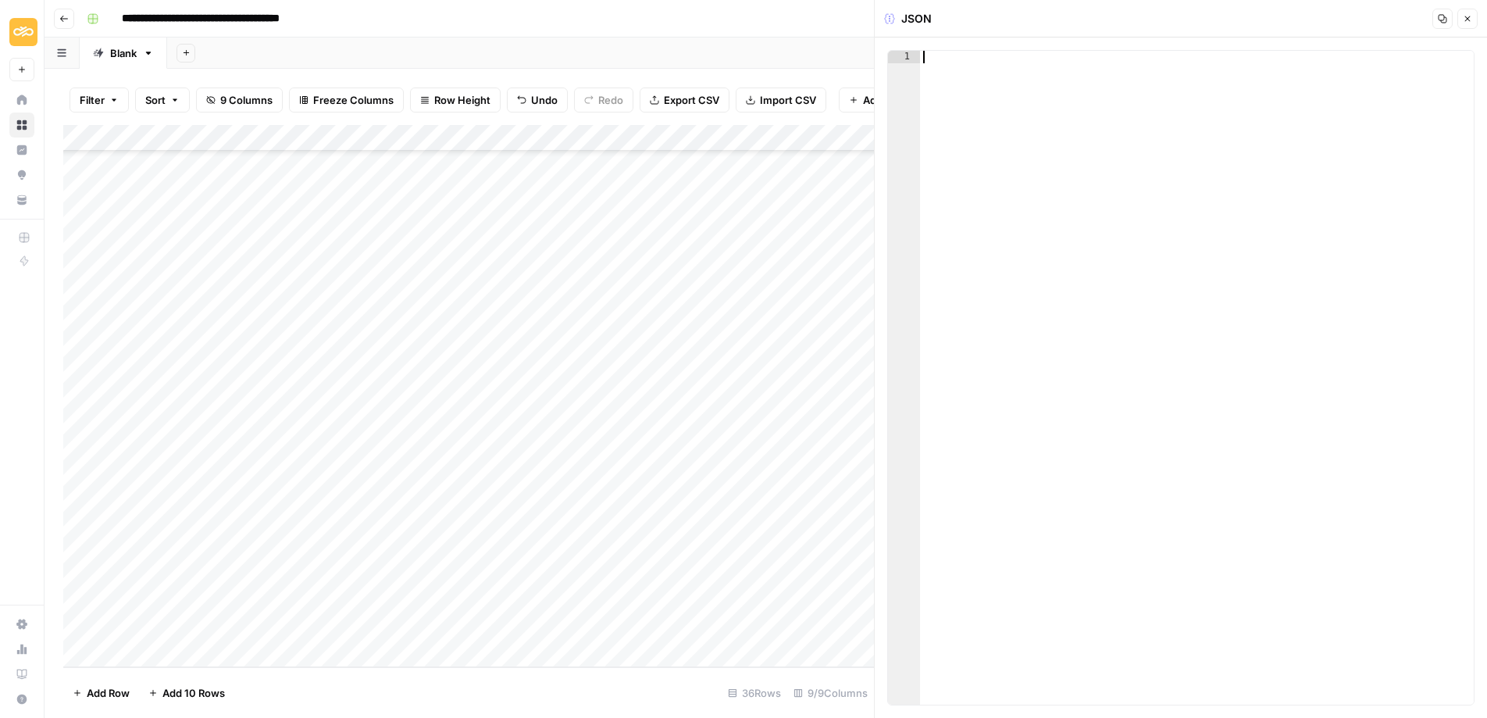
click at [1010, 173] on div at bounding box center [1197, 390] width 554 height 679
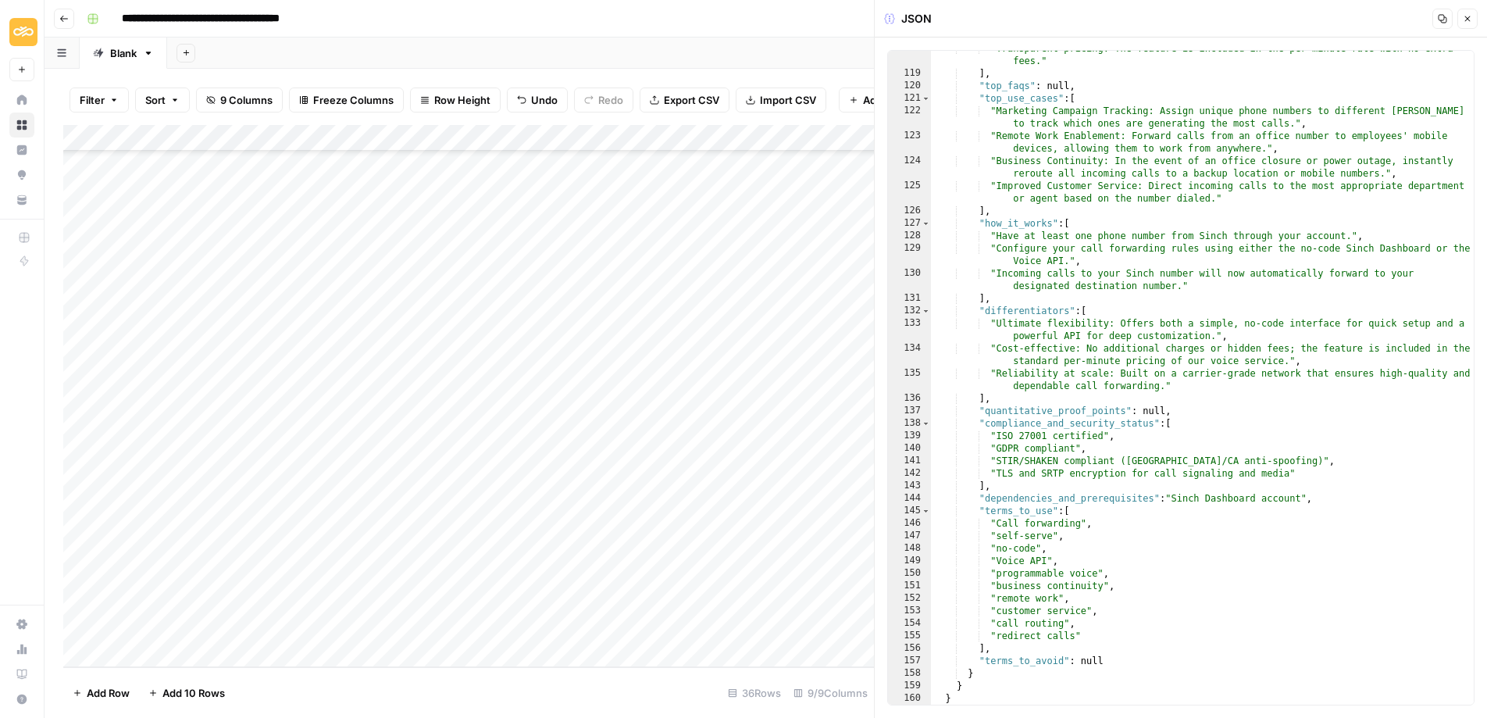
scroll to position [2395, 0]
click at [378, 624] on div "Add Column" at bounding box center [468, 396] width 810 height 542
click at [348, 622] on div "Add Column" at bounding box center [468, 396] width 810 height 542
type textarea "**********"
click at [370, 599] on div "Add Column" at bounding box center [468, 396] width 810 height 542
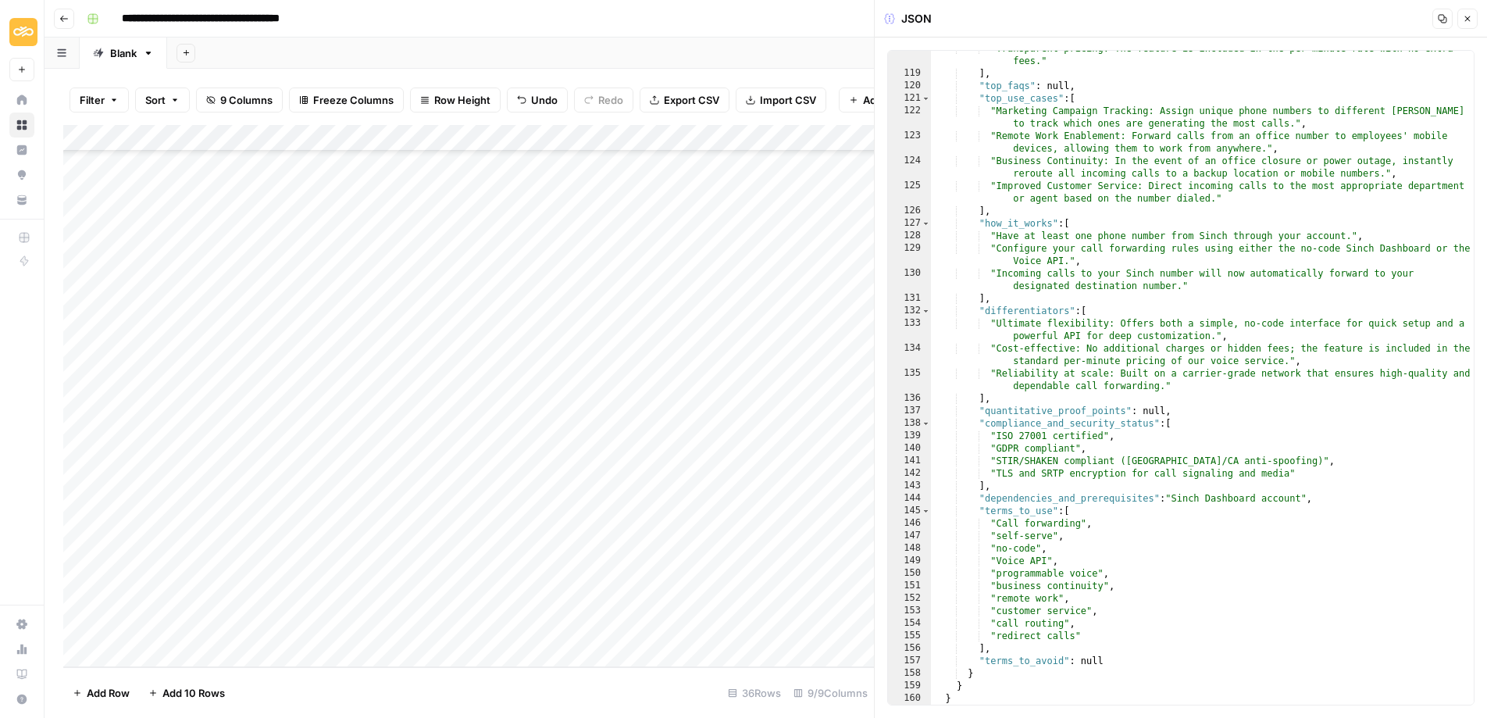
click at [370, 599] on div "Add Column" at bounding box center [468, 396] width 810 height 542
type textarea "**********"
click at [1466, 15] on icon "button" at bounding box center [1466, 18] width 9 height 9
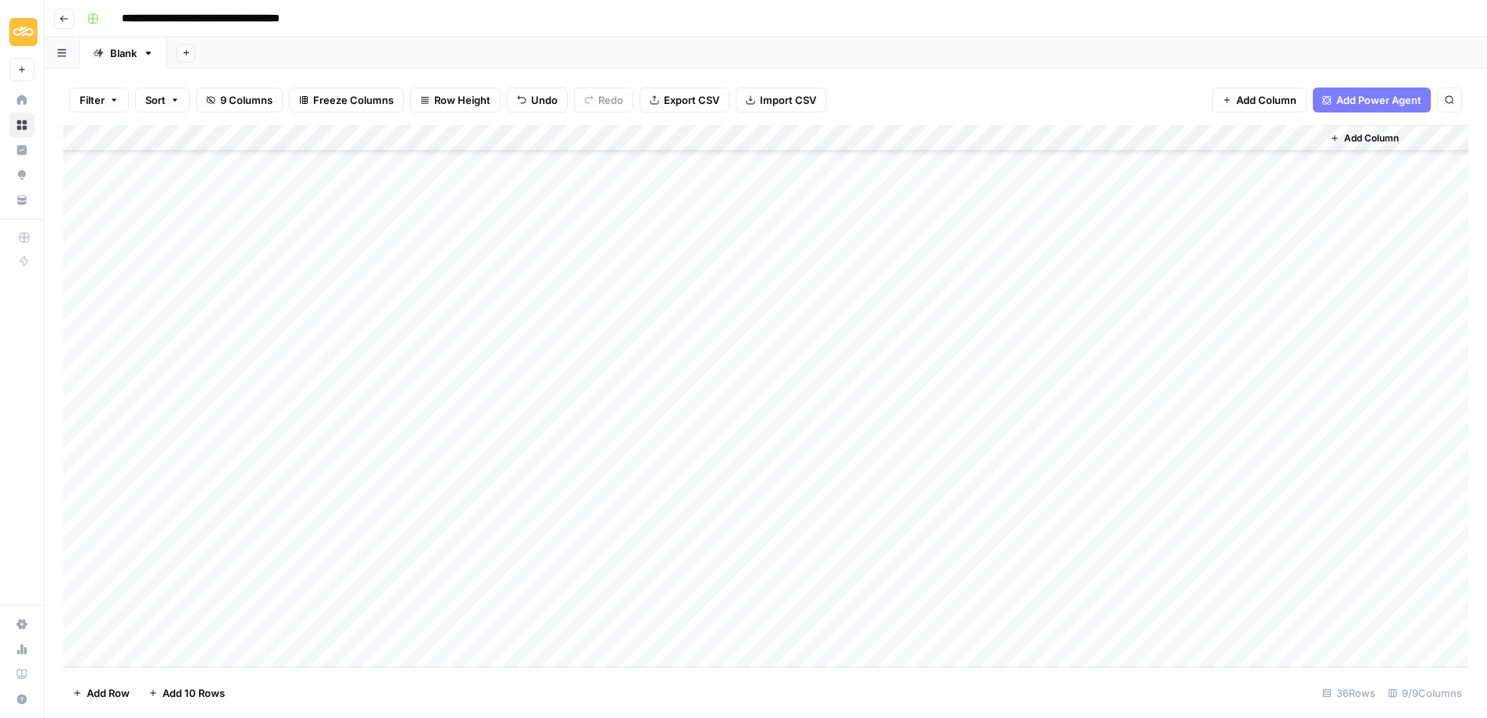
click at [355, 568] on div "Add Column" at bounding box center [765, 396] width 1405 height 542
drag, startPoint x: 413, startPoint y: 579, endPoint x: 582, endPoint y: 579, distance: 169.4
click at [582, 579] on textarea "**********" at bounding box center [461, 576] width 250 height 22
drag, startPoint x: 531, startPoint y: 579, endPoint x: 412, endPoint y: 575, distance: 118.7
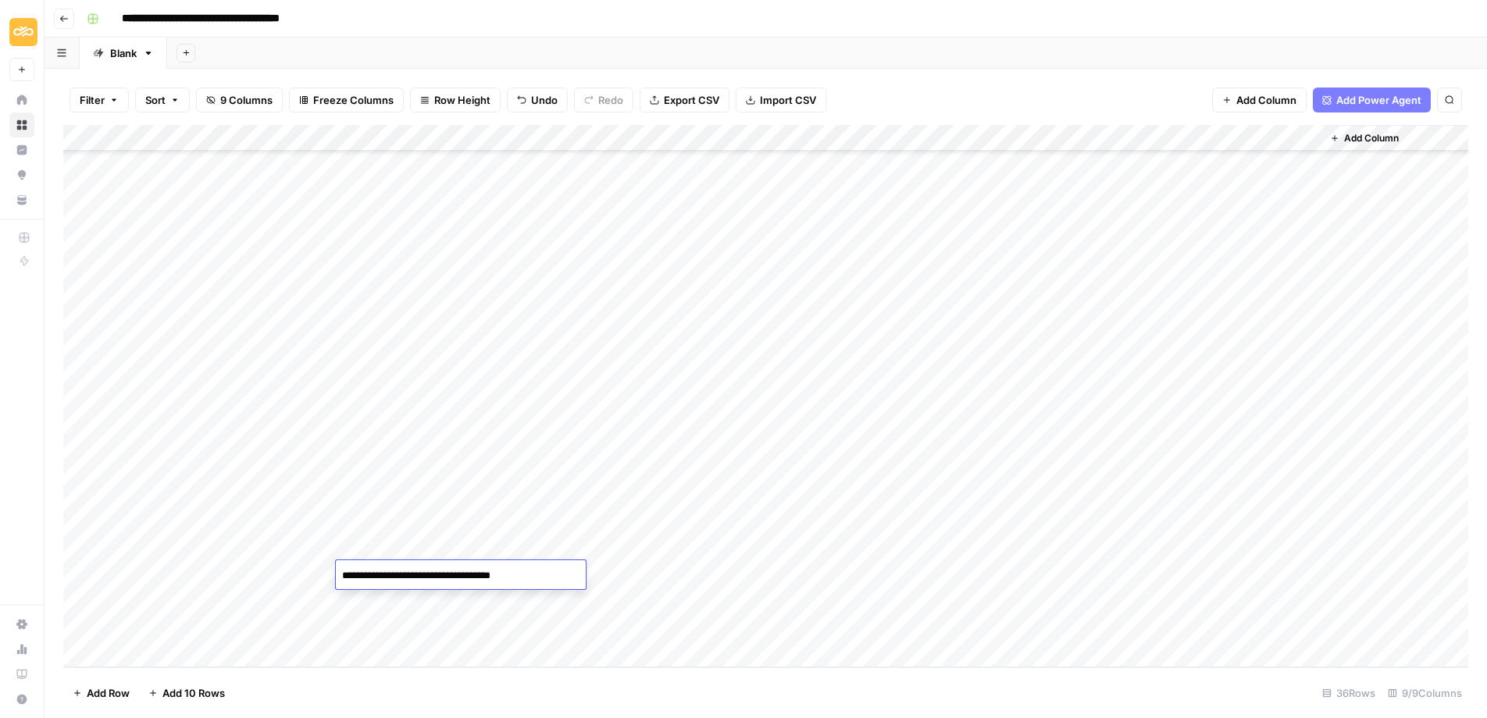
click at [413, 574] on textarea "**********" at bounding box center [461, 576] width 250 height 22
type textarea "**********"
click at [1022, 572] on div "Add Column" at bounding box center [765, 396] width 1405 height 542
click at [970, 626] on div "Add Column" at bounding box center [765, 396] width 1405 height 542
click at [387, 433] on div "Add Column" at bounding box center [765, 396] width 1405 height 542
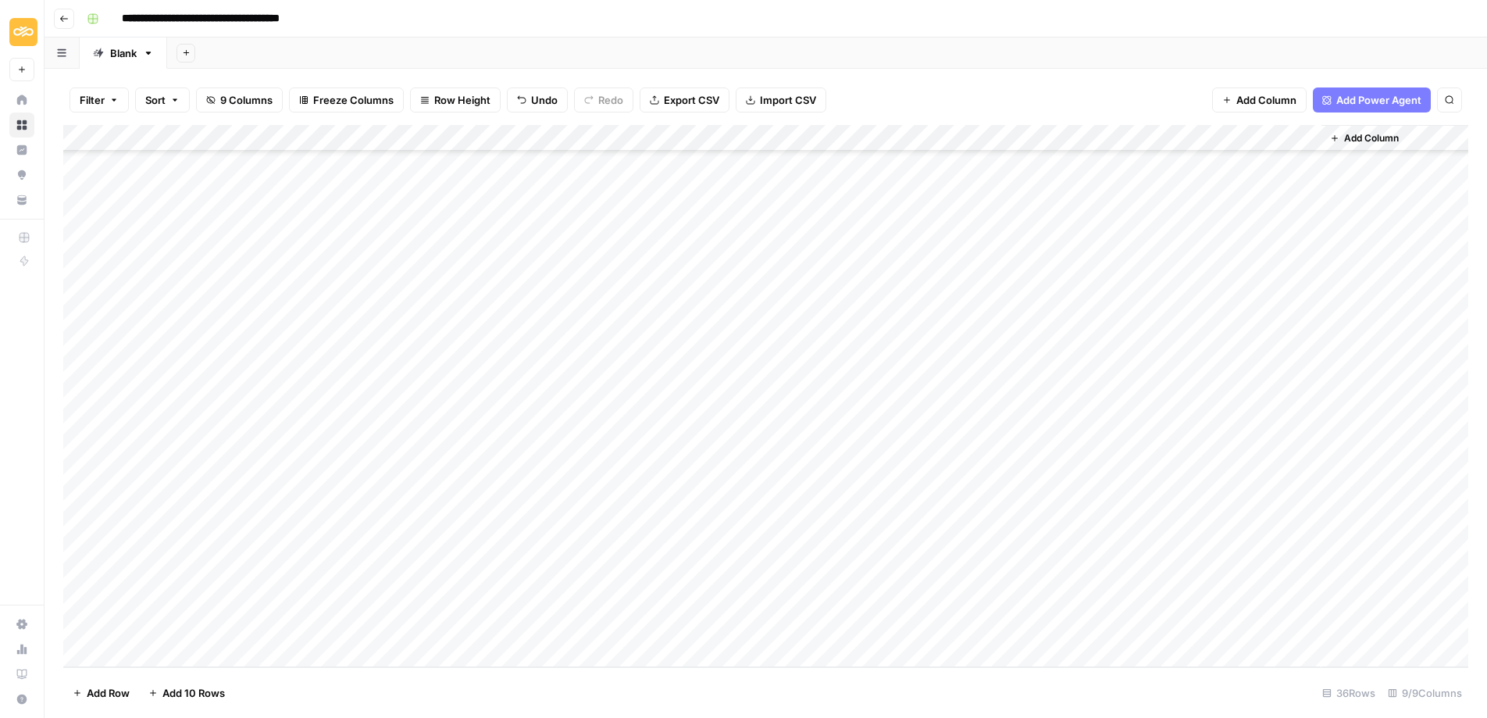
click at [390, 493] on div "Add Column" at bounding box center [765, 396] width 1405 height 542
click at [887, 495] on div "Add Column" at bounding box center [765, 396] width 1405 height 542
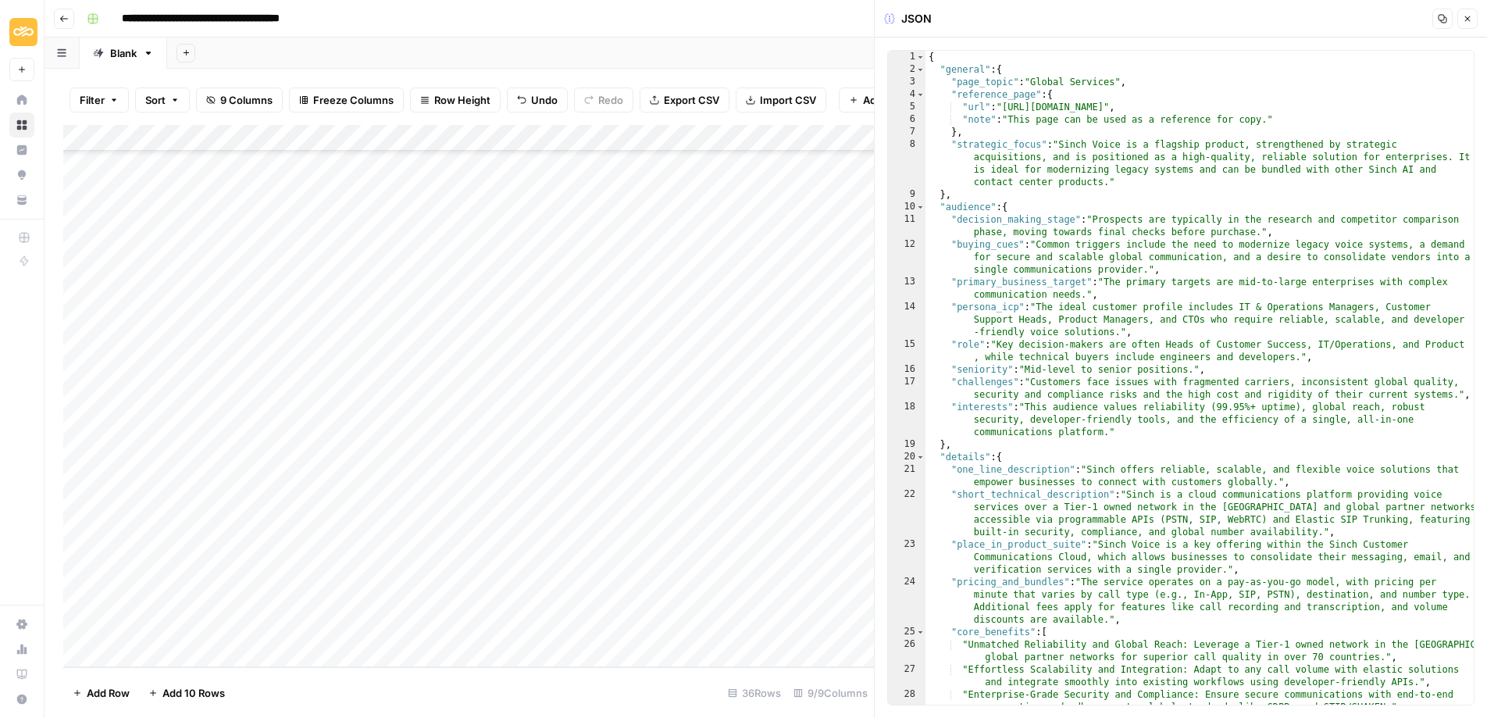
click at [1443, 18] on icon "button" at bounding box center [1442, 19] width 9 height 9
click at [398, 469] on div "Add Column" at bounding box center [468, 396] width 810 height 542
click at [587, 454] on div "Add Column" at bounding box center [468, 396] width 810 height 542
click at [647, 472] on div "Add Column" at bounding box center [468, 396] width 810 height 542
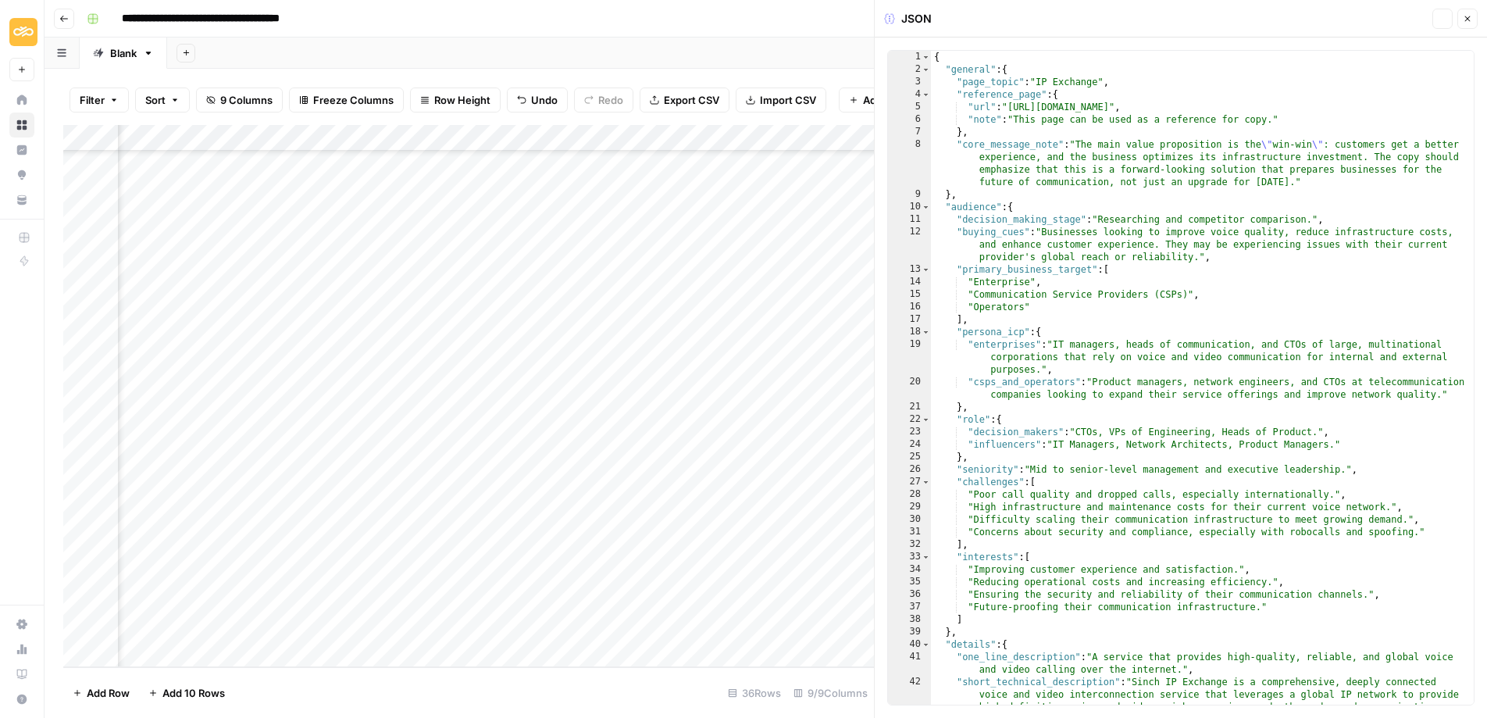
click at [655, 469] on div "Add Column" at bounding box center [468, 396] width 810 height 542
drag, startPoint x: 1444, startPoint y: 18, endPoint x: 703, endPoint y: 230, distance: 770.8
click at [1443, 18] on icon "button" at bounding box center [1442, 19] width 9 height 9
click at [1467, 20] on icon "button" at bounding box center [1466, 18] width 9 height 9
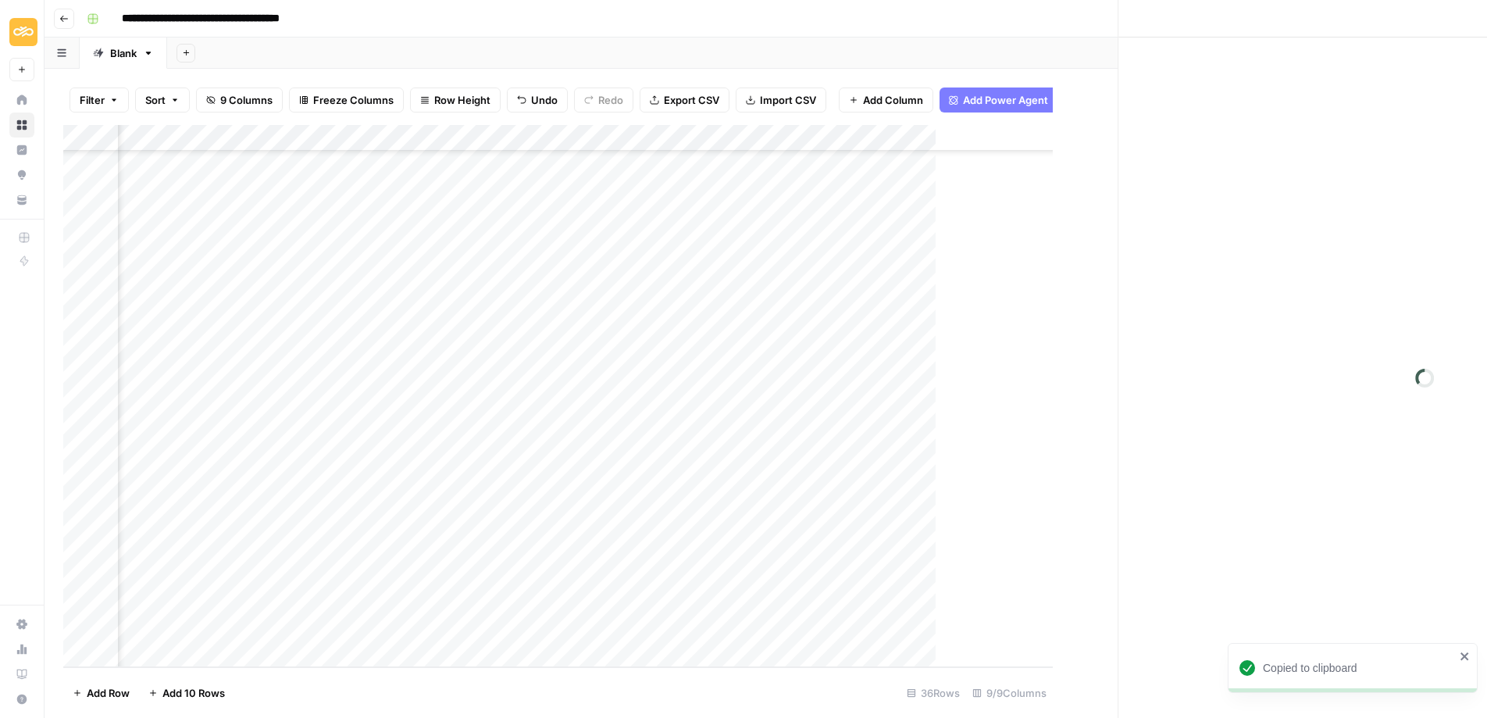
scroll to position [465, 0]
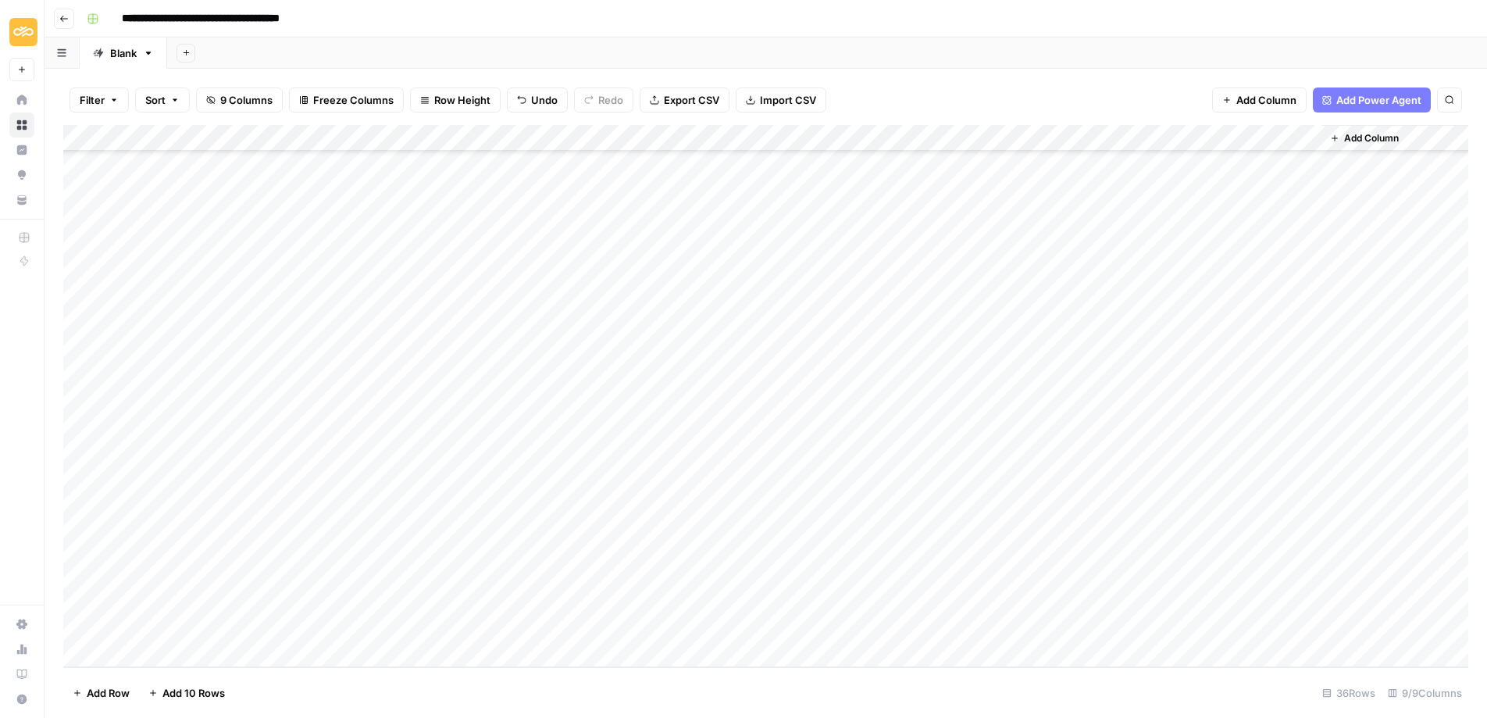
click at [821, 597] on div "Add Column" at bounding box center [765, 396] width 1405 height 542
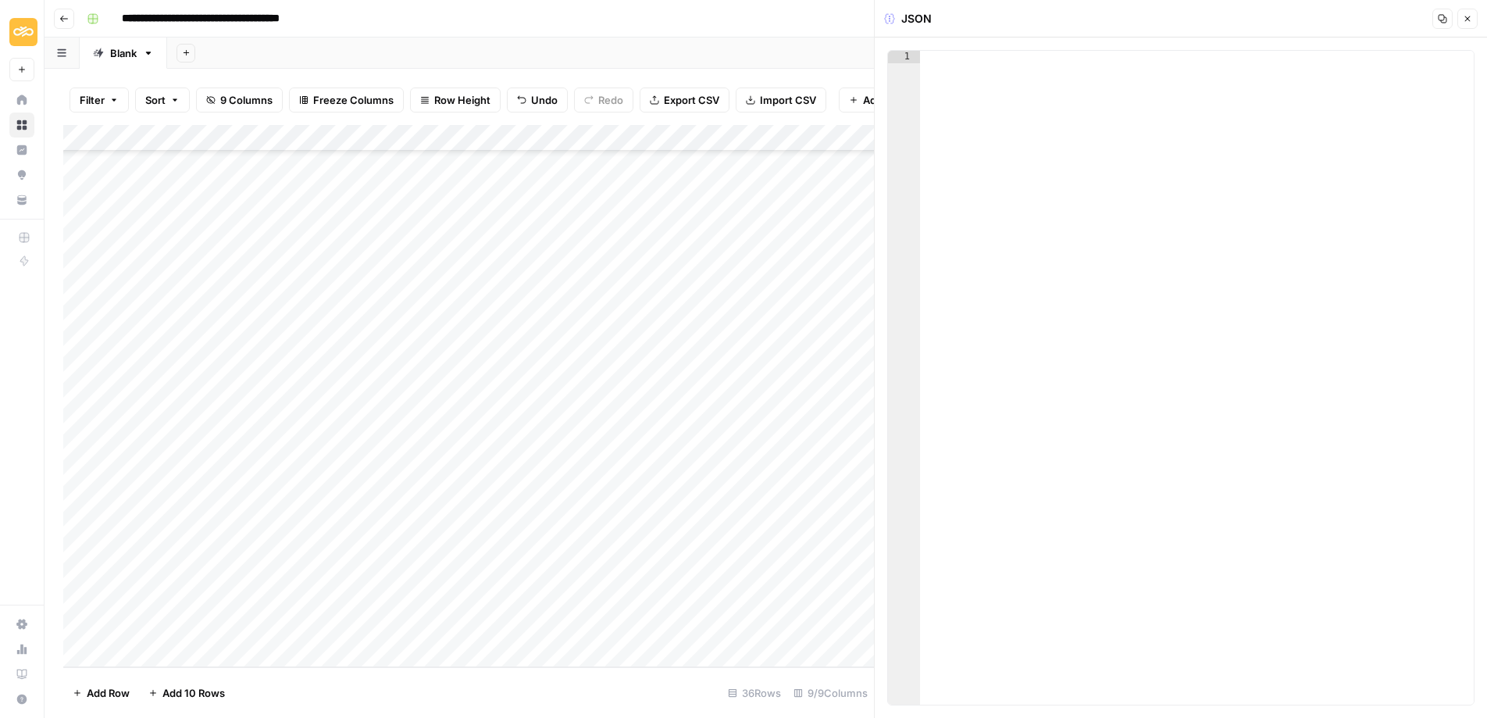
click at [981, 118] on div at bounding box center [1197, 390] width 554 height 679
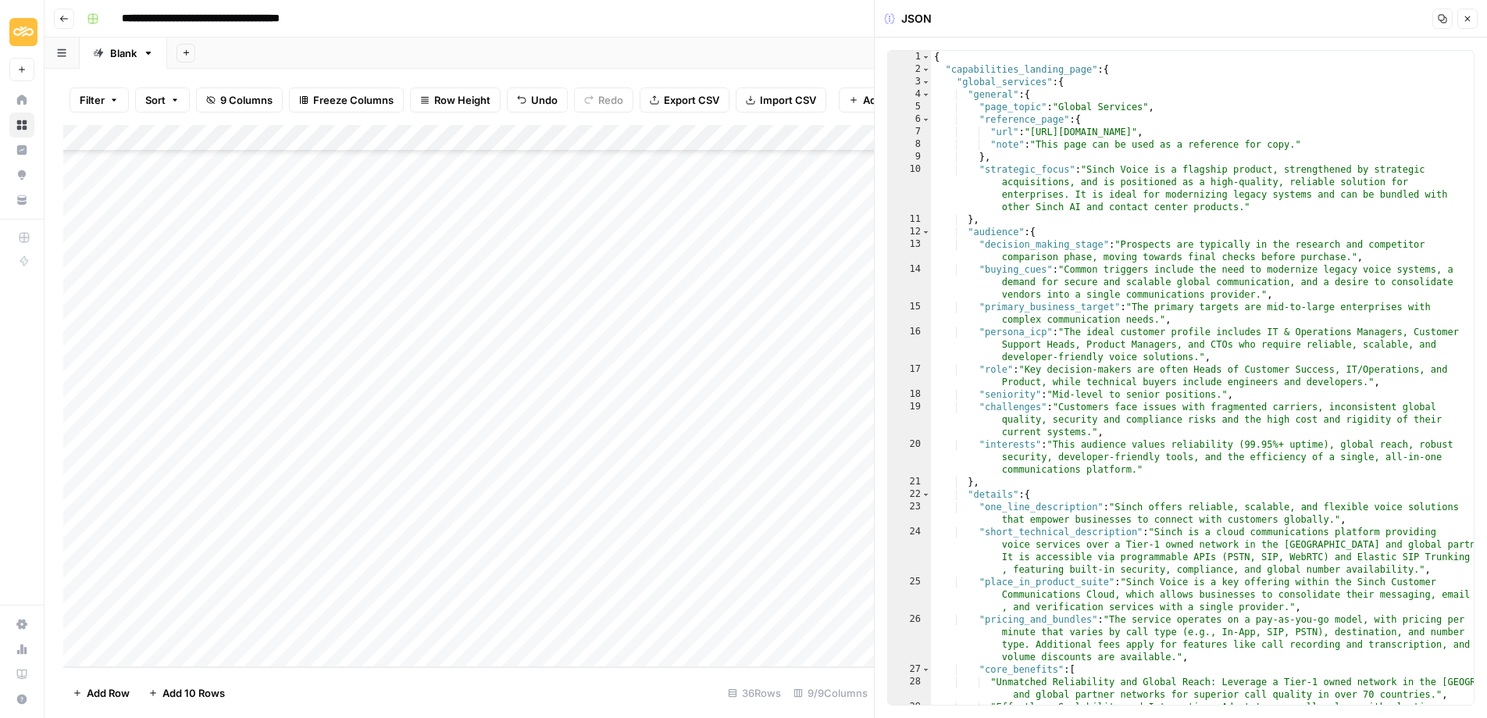
click at [1466, 20] on icon "button" at bounding box center [1466, 18] width 9 height 9
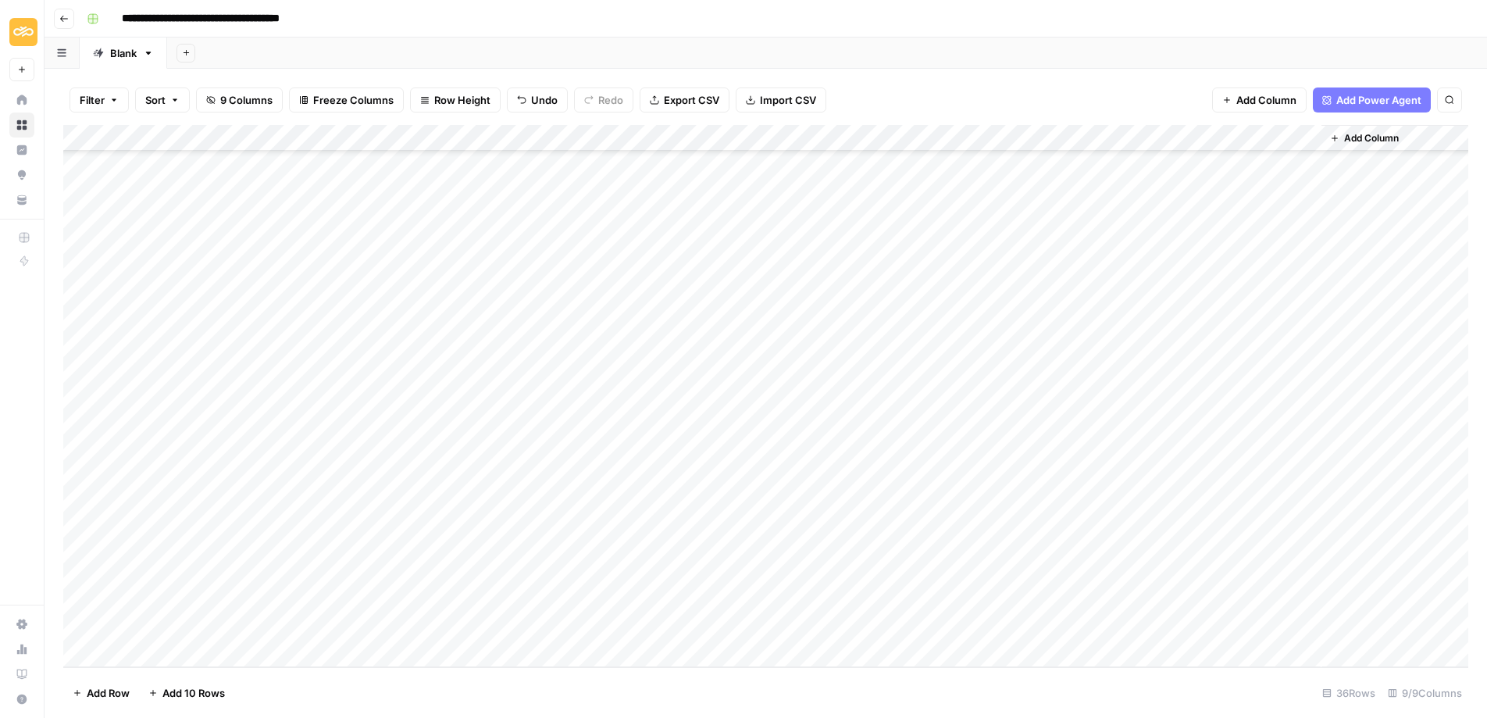
click at [967, 599] on div "Add Column" at bounding box center [765, 396] width 1405 height 542
click at [1163, 517] on div "Add Column" at bounding box center [765, 396] width 1405 height 542
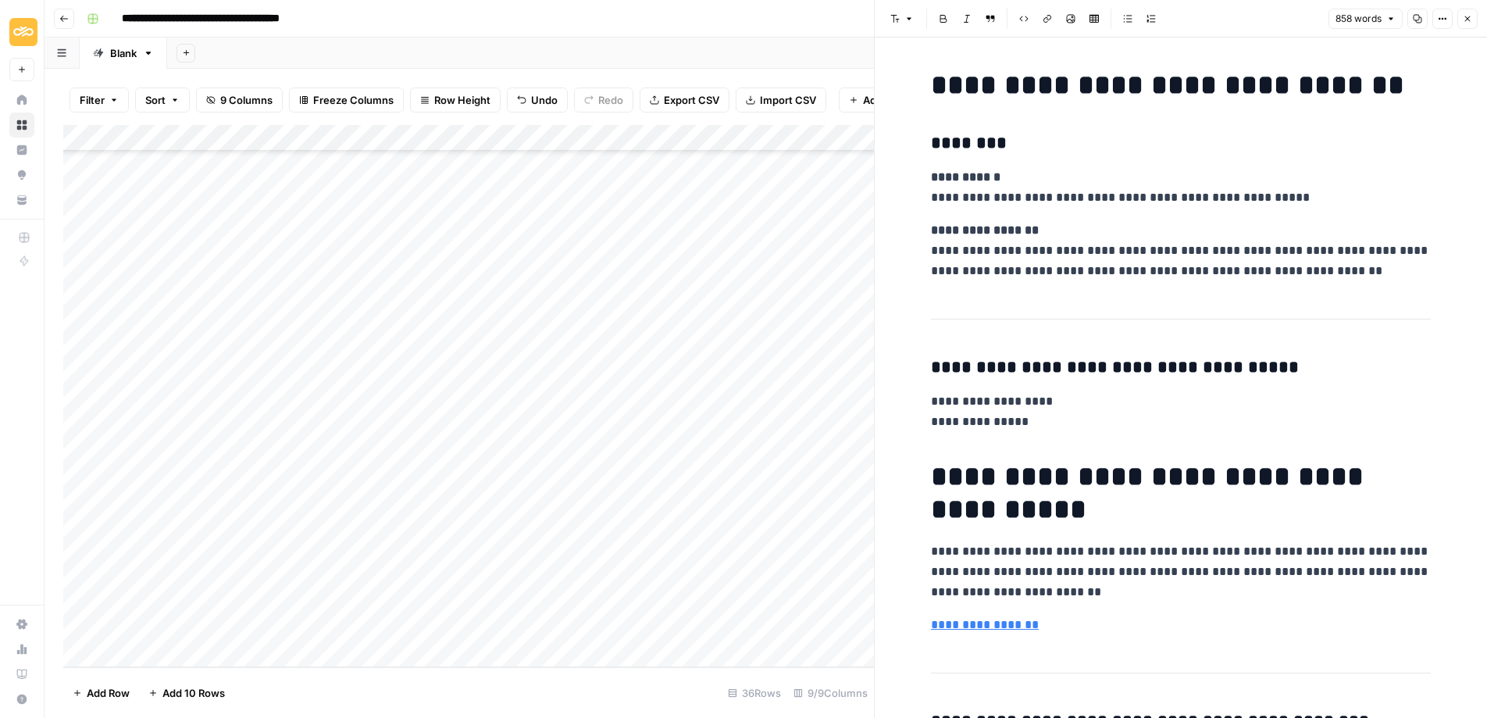
click at [1411, 12] on button "Copy" at bounding box center [1417, 19] width 20 height 20
click at [1464, 15] on icon "button" at bounding box center [1466, 18] width 9 height 9
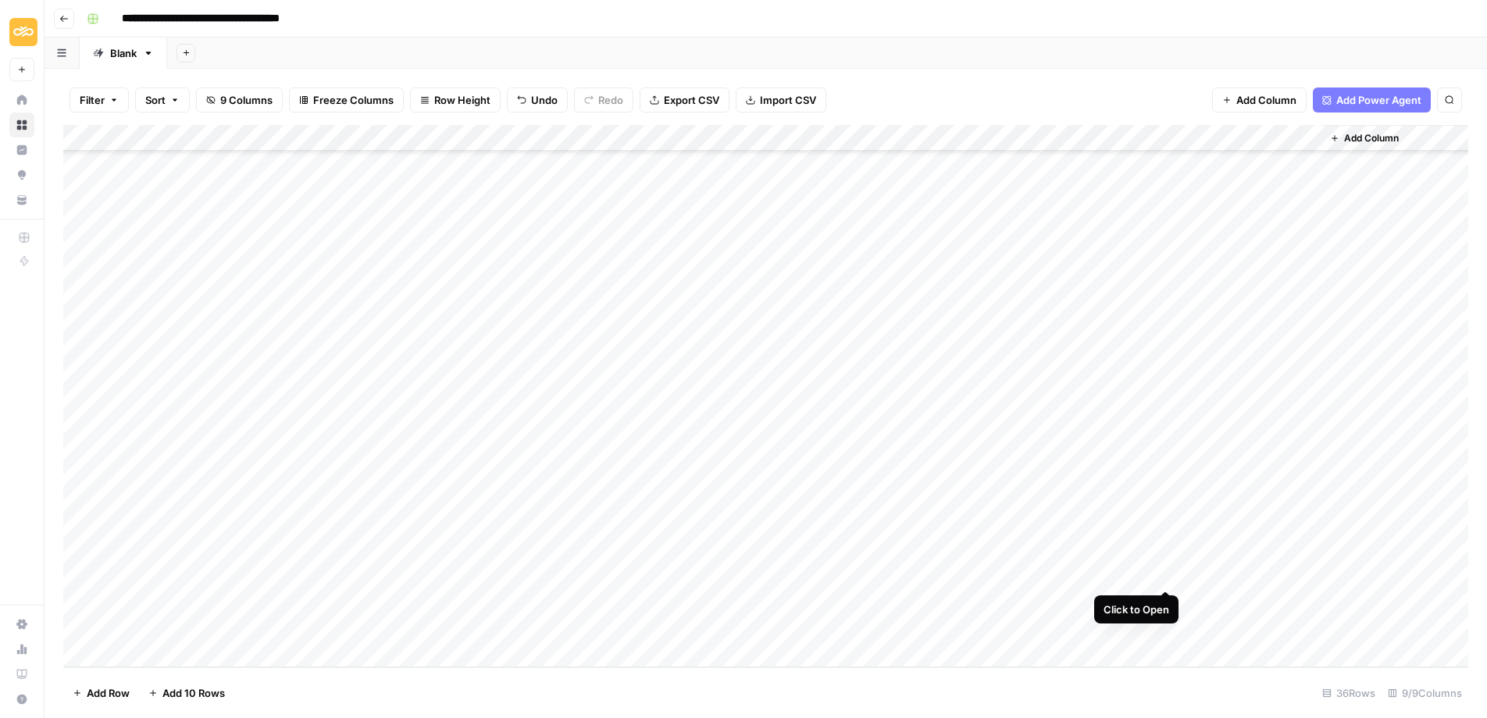
click at [1162, 572] on div "Add Column" at bounding box center [765, 396] width 1405 height 542
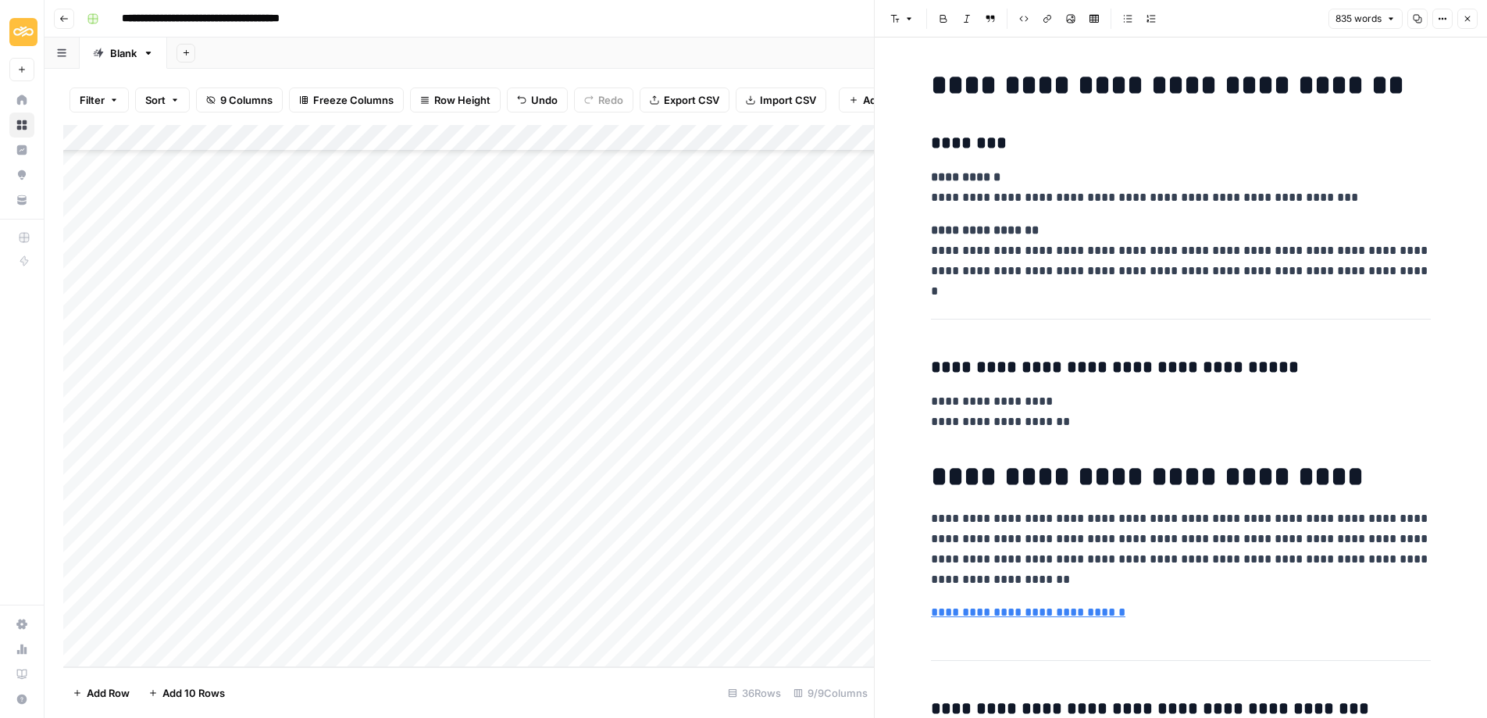
click at [1413, 18] on icon "button" at bounding box center [1417, 19] width 9 height 9
click at [1468, 16] on icon "button" at bounding box center [1466, 18] width 9 height 9
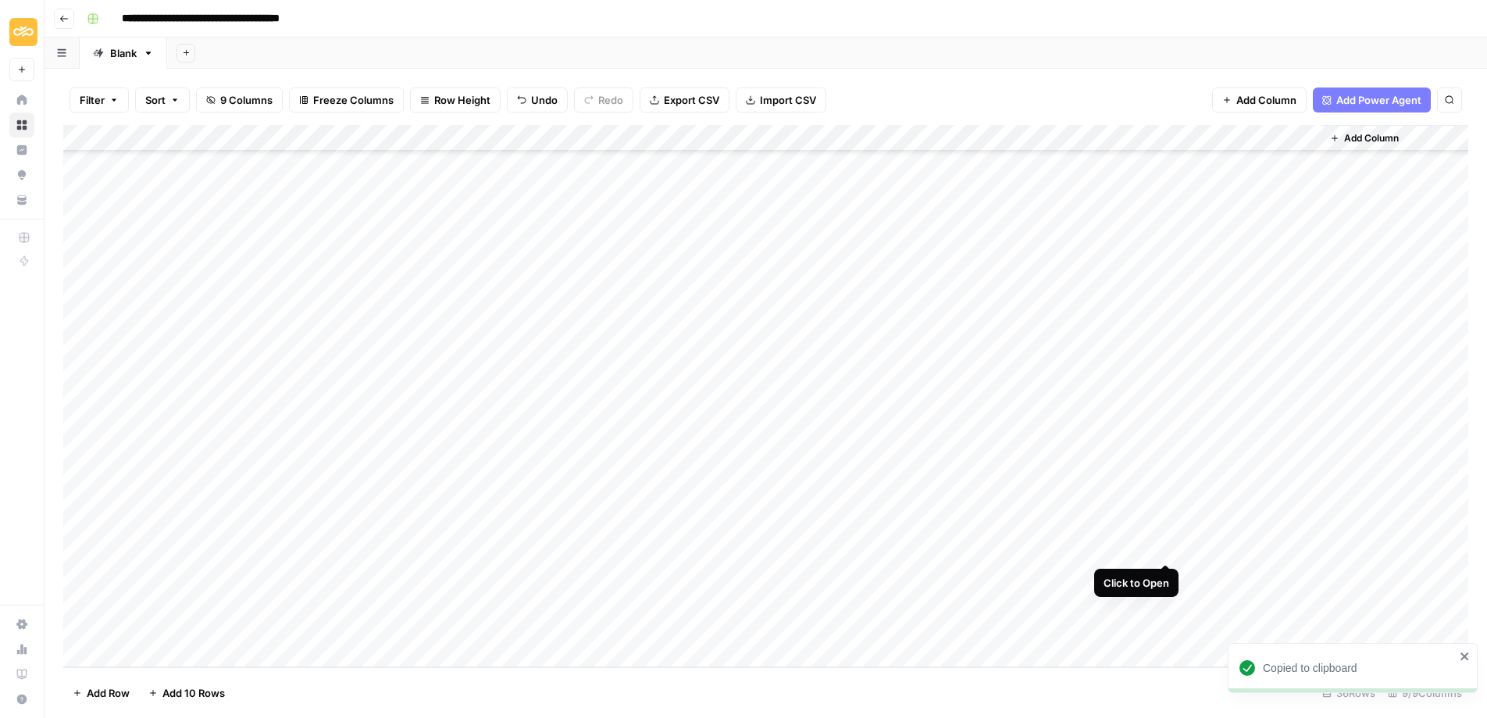
click at [1166, 546] on div "Add Column" at bounding box center [765, 396] width 1405 height 542
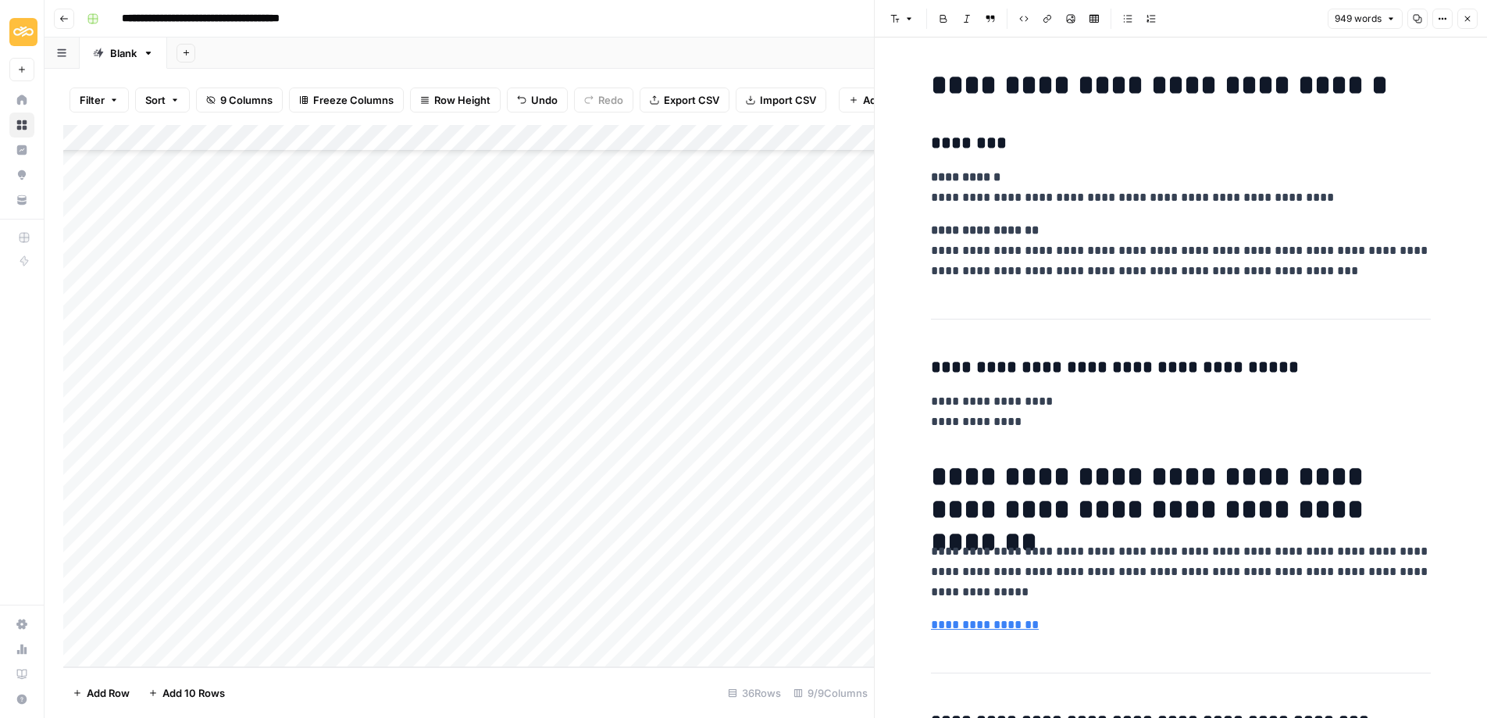
drag, startPoint x: 1414, startPoint y: 20, endPoint x: 1406, endPoint y: 18, distance: 8.0
click at [1413, 20] on icon "button" at bounding box center [1416, 18] width 9 height 9
click at [1475, 16] on button "Close" at bounding box center [1467, 19] width 20 height 20
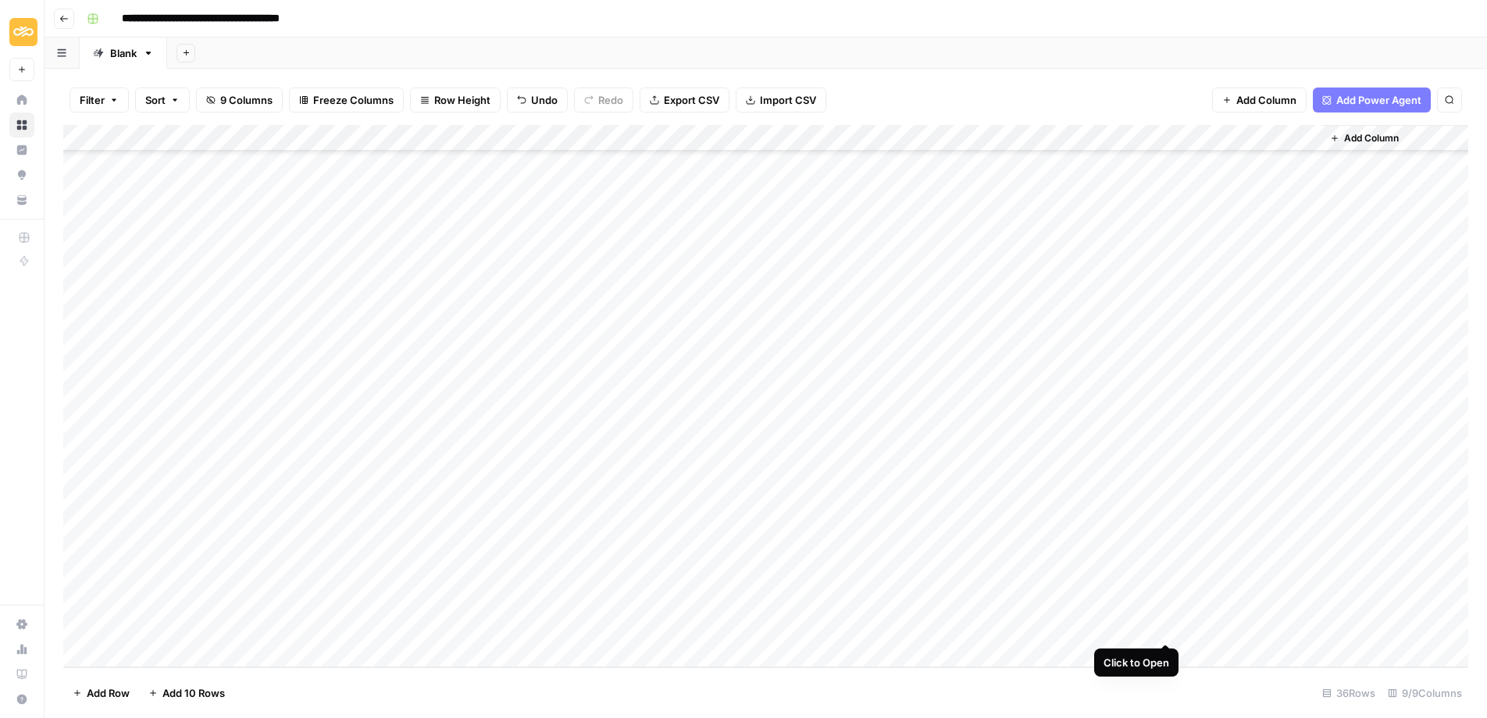
click at [1163, 624] on div "Add Column" at bounding box center [765, 396] width 1405 height 542
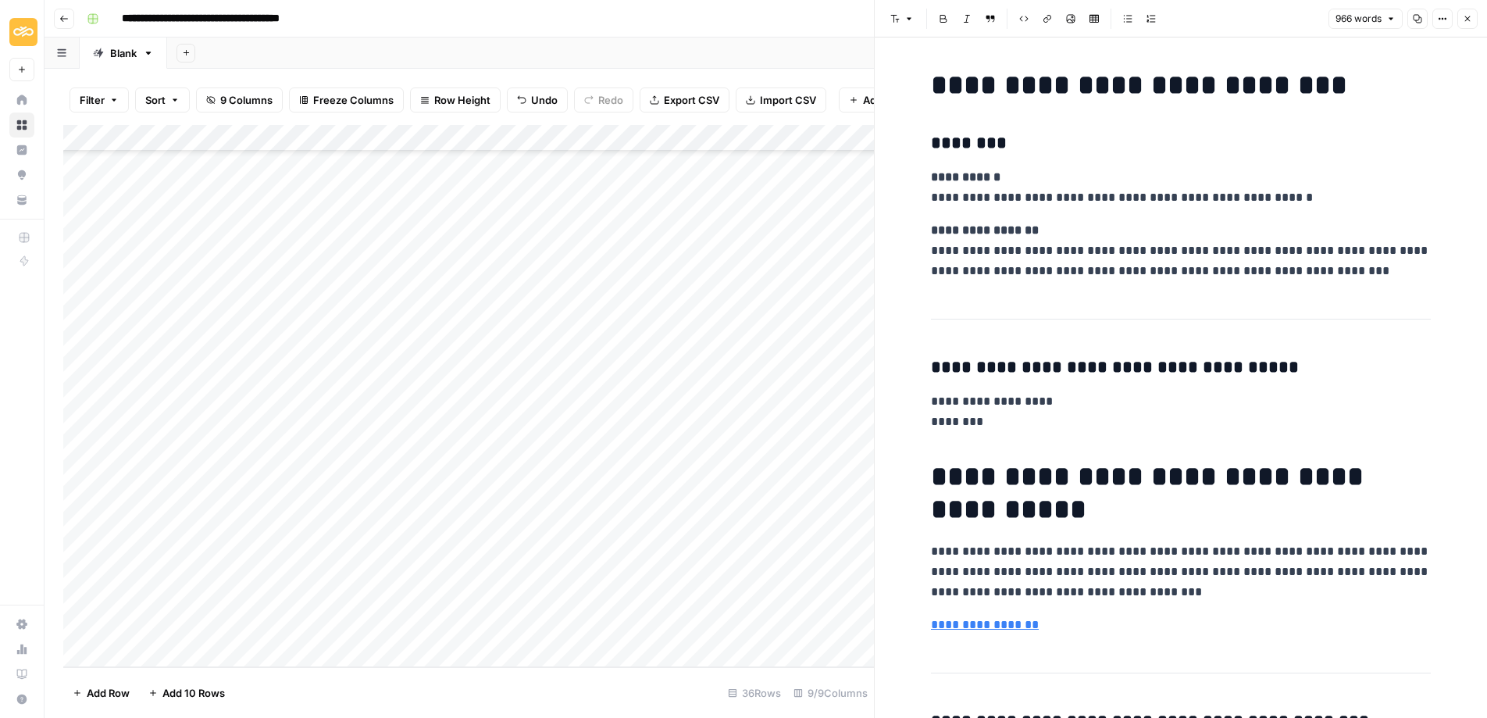
click at [1416, 20] on icon "button" at bounding box center [1417, 19] width 9 height 9
drag, startPoint x: 1466, startPoint y: 16, endPoint x: 1455, endPoint y: 17, distance: 11.0
click at [1466, 16] on icon "button" at bounding box center [1466, 18] width 9 height 9
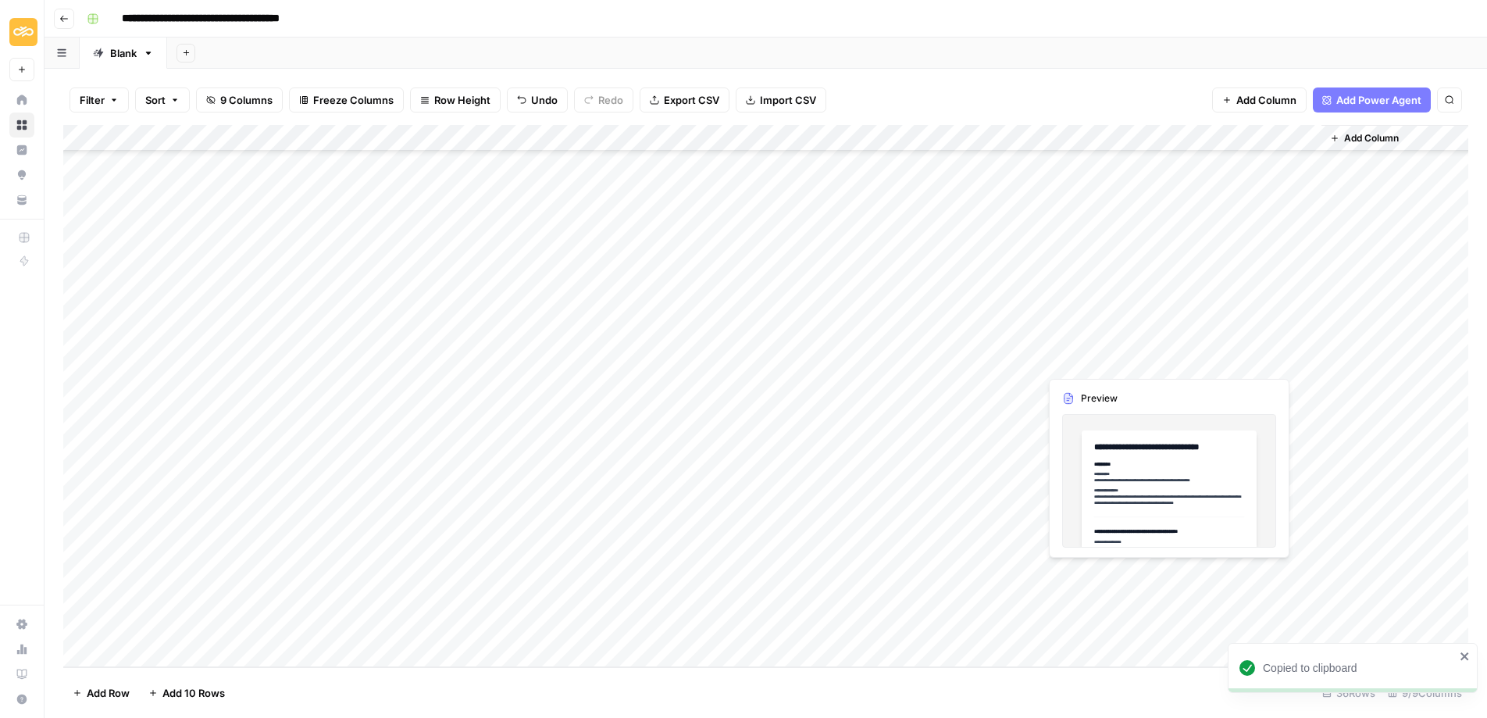
click at [1108, 592] on div "Add Column" at bounding box center [765, 396] width 1405 height 542
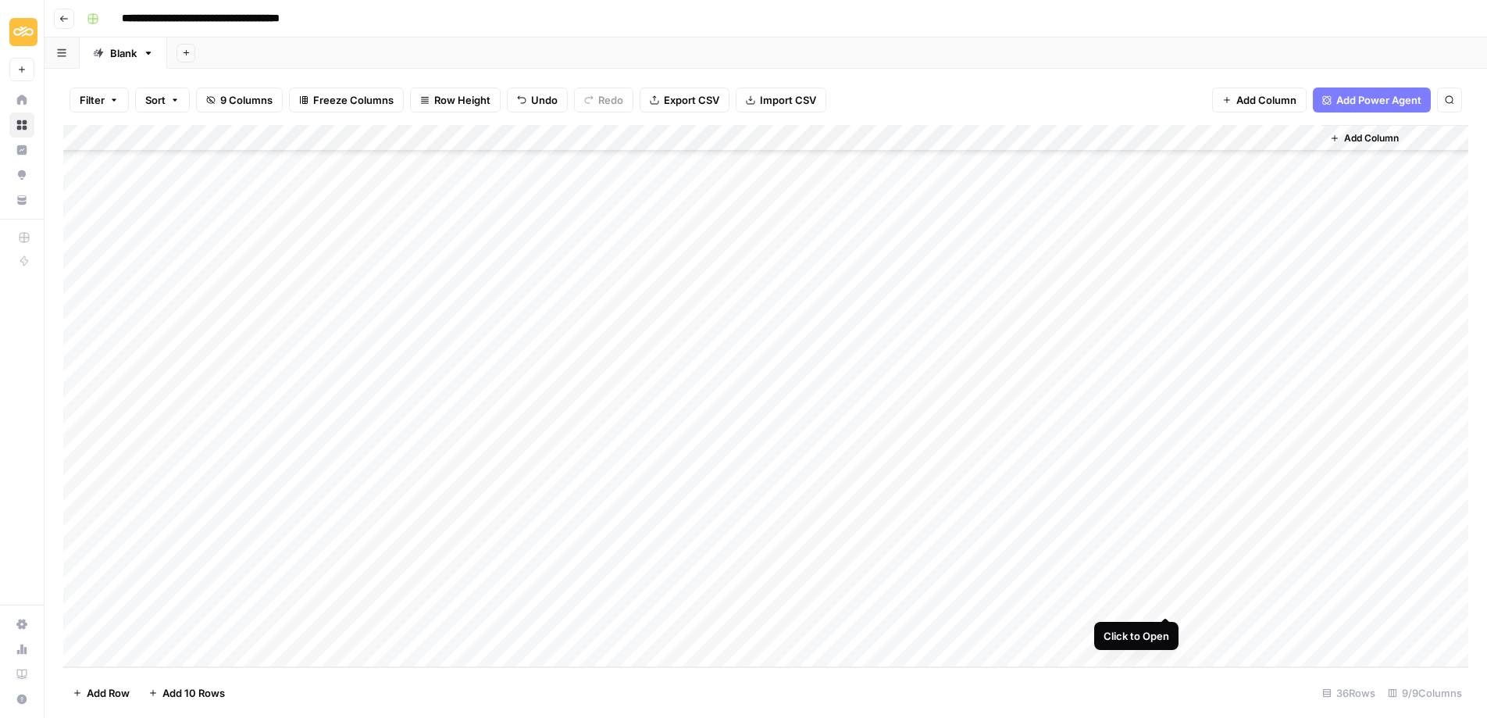
click at [1162, 600] on div "Add Column" at bounding box center [765, 396] width 1405 height 542
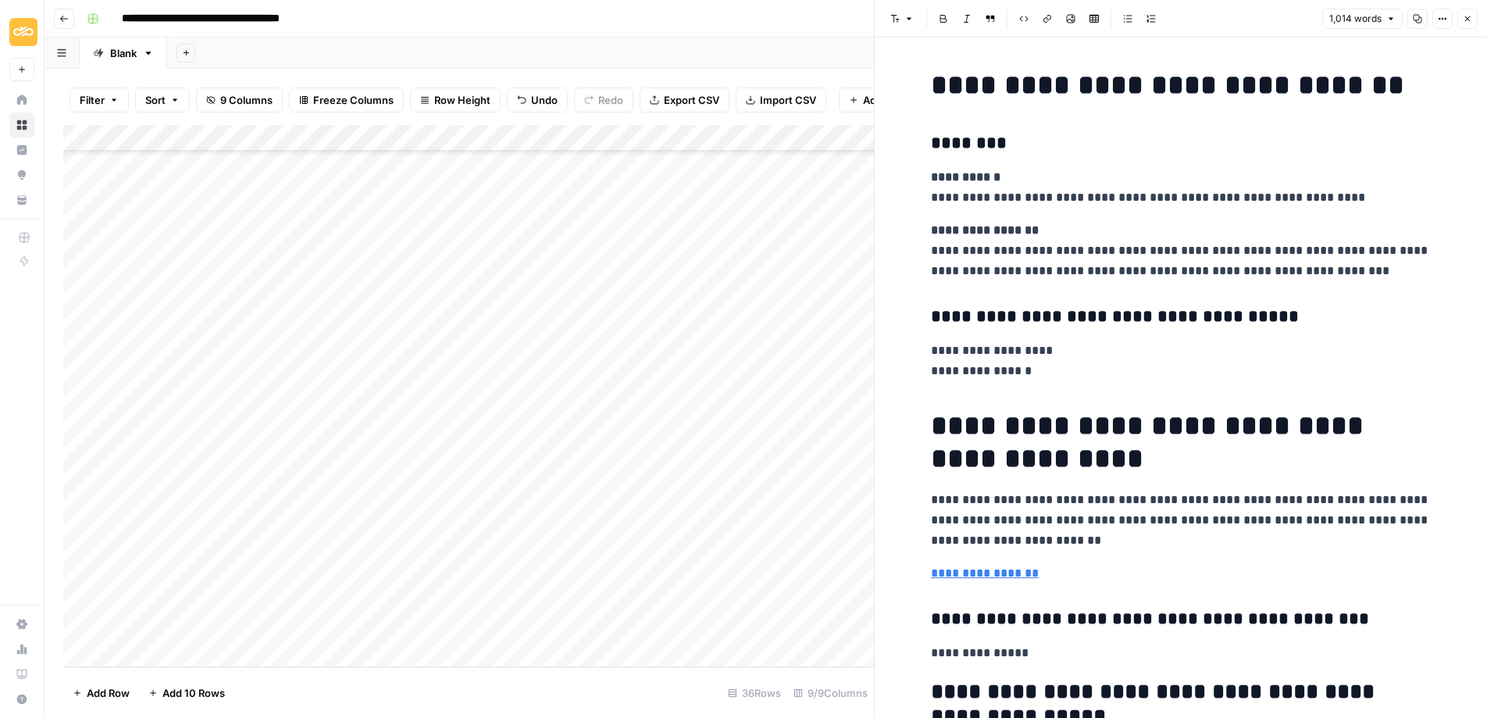
click at [1411, 18] on button "Copy" at bounding box center [1417, 19] width 20 height 20
click at [1473, 22] on button "Close" at bounding box center [1467, 19] width 20 height 20
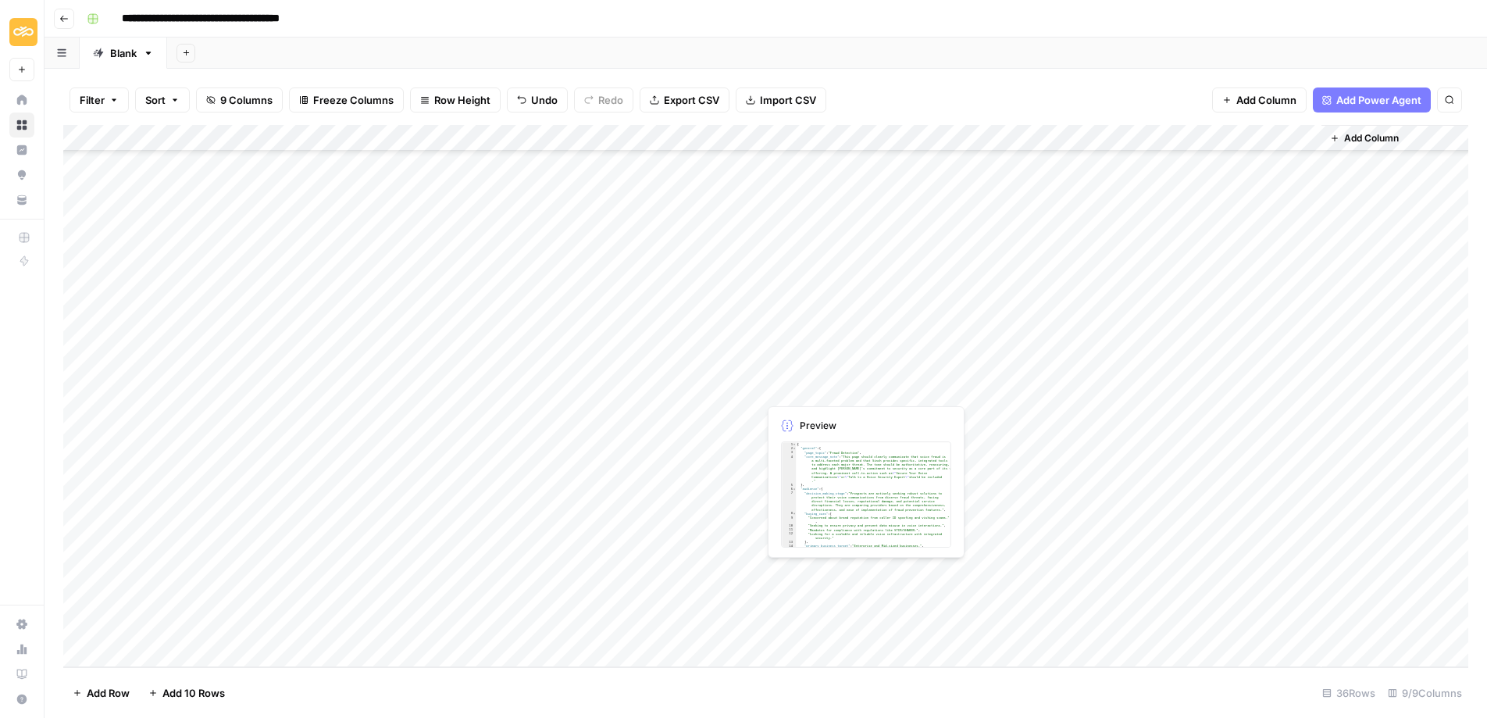
click at [849, 570] on div "Add Column" at bounding box center [765, 396] width 1405 height 542
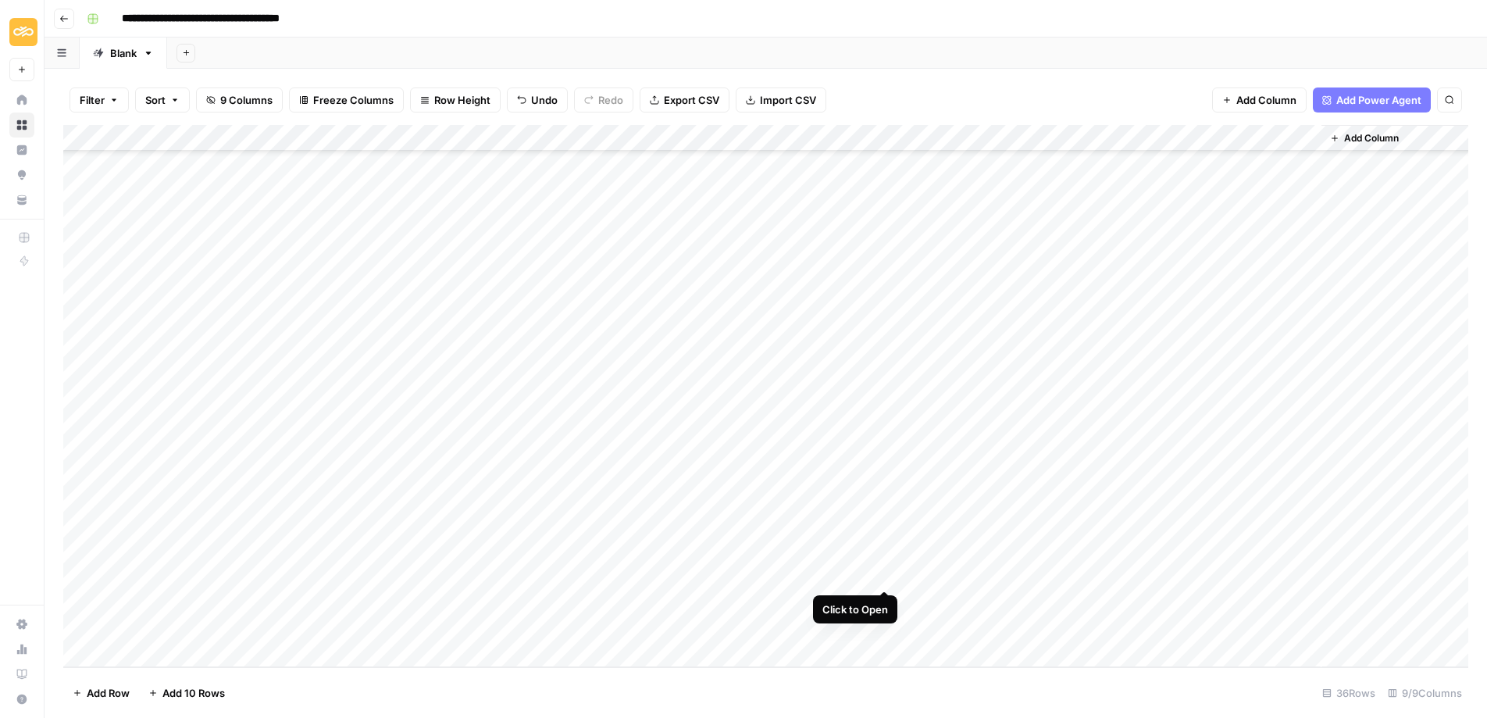
click at [880, 570] on div "Add Column" at bounding box center [765, 396] width 1405 height 542
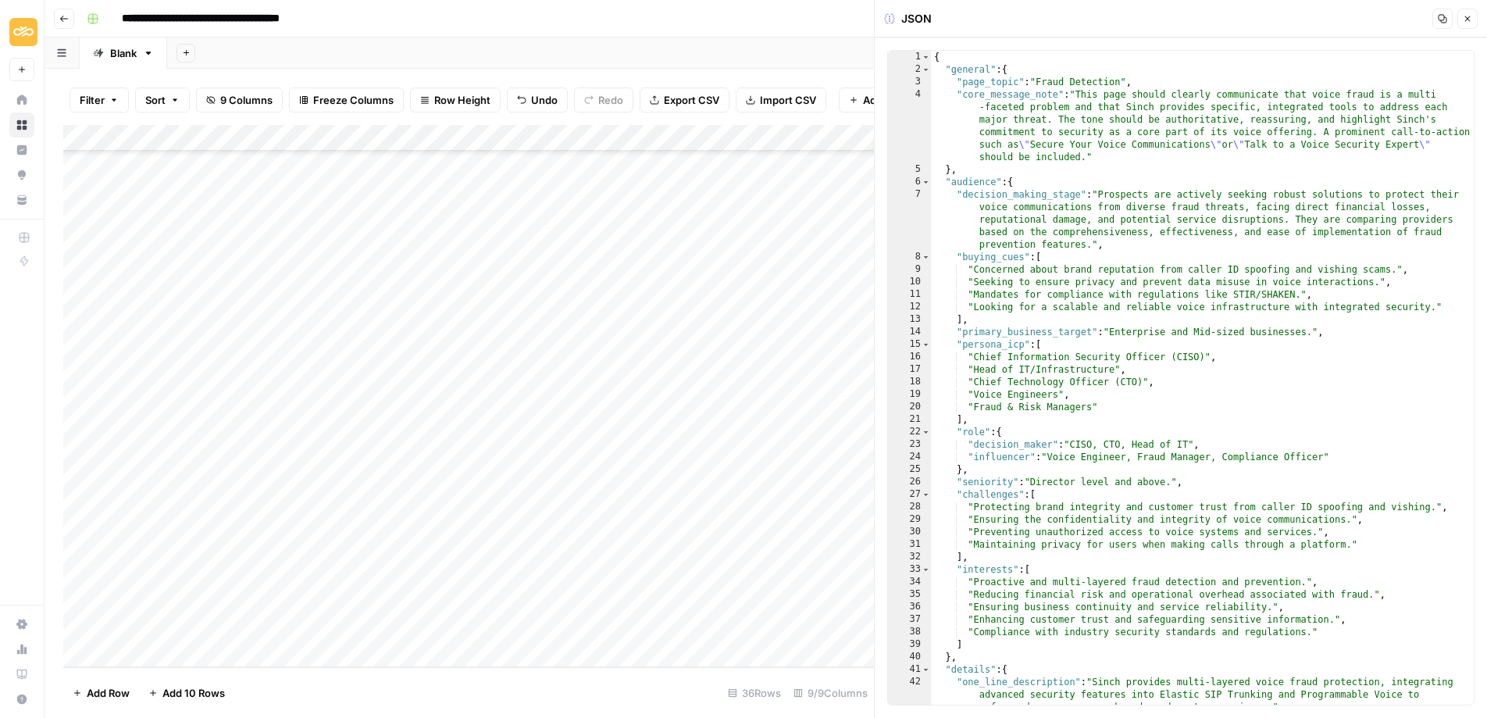
click at [1437, 19] on button "Copy" at bounding box center [1442, 19] width 20 height 20
click at [1468, 10] on button "Close" at bounding box center [1467, 19] width 20 height 20
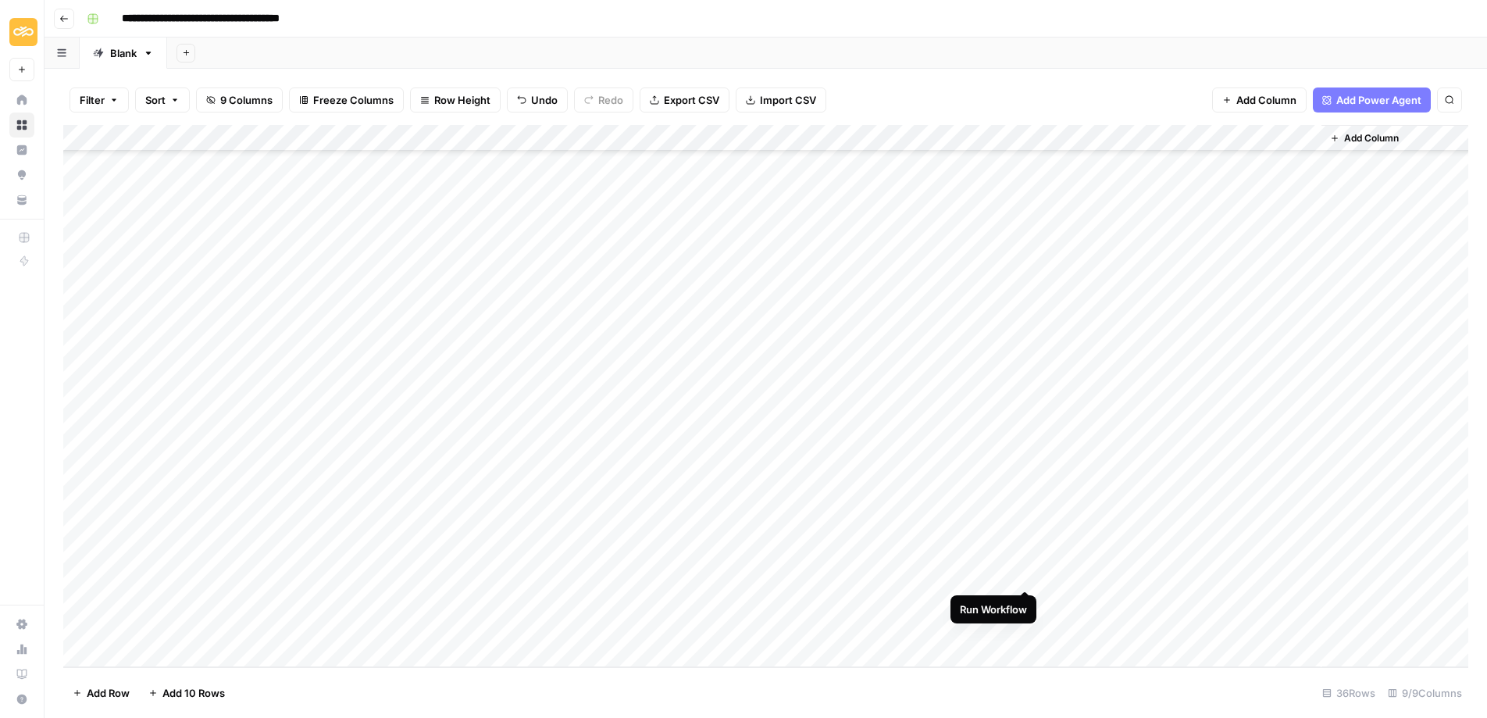
click at [1028, 575] on div "Add Column" at bounding box center [765, 396] width 1405 height 542
click at [1169, 571] on div "Add Column" at bounding box center [765, 396] width 1405 height 542
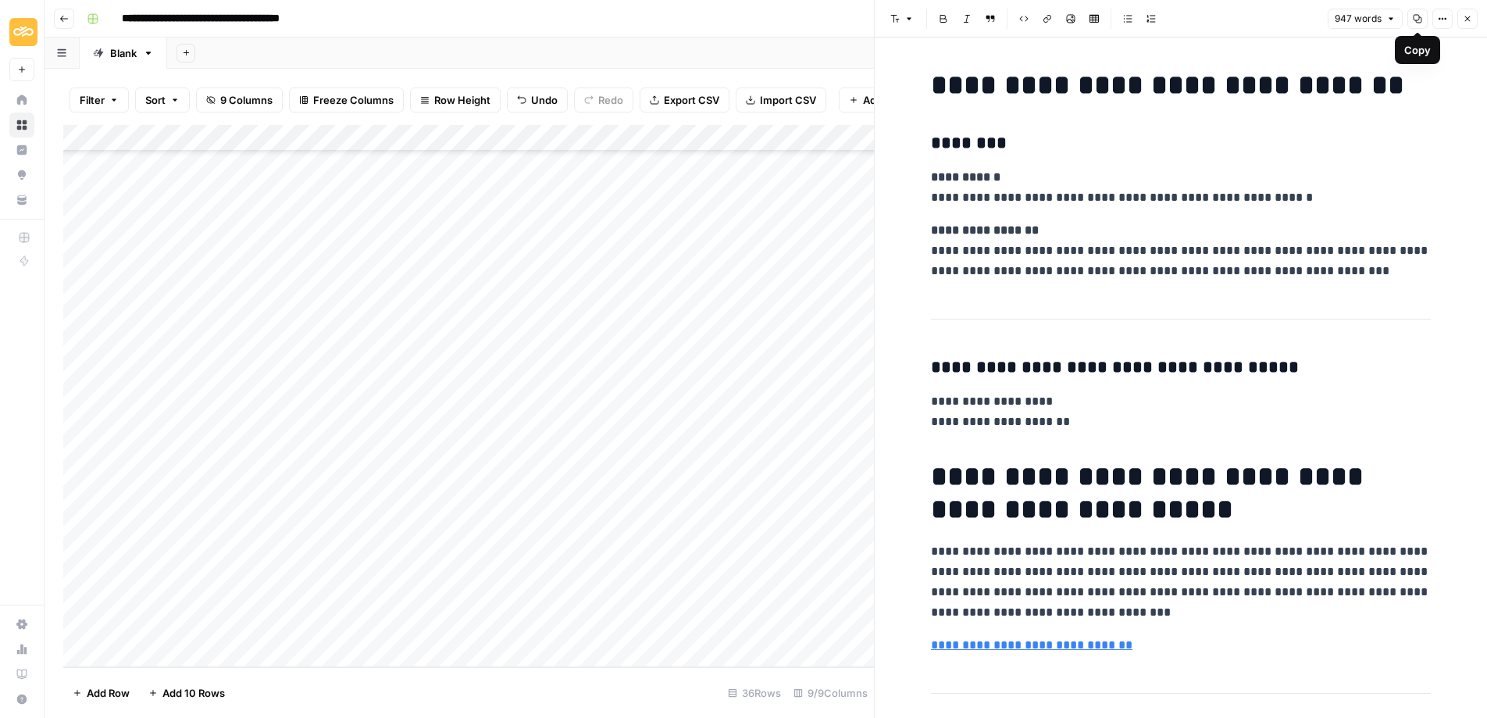
drag, startPoint x: 1419, startPoint y: 20, endPoint x: 1392, endPoint y: 83, distance: 67.9
click at [1419, 20] on icon "button" at bounding box center [1416, 18] width 9 height 9
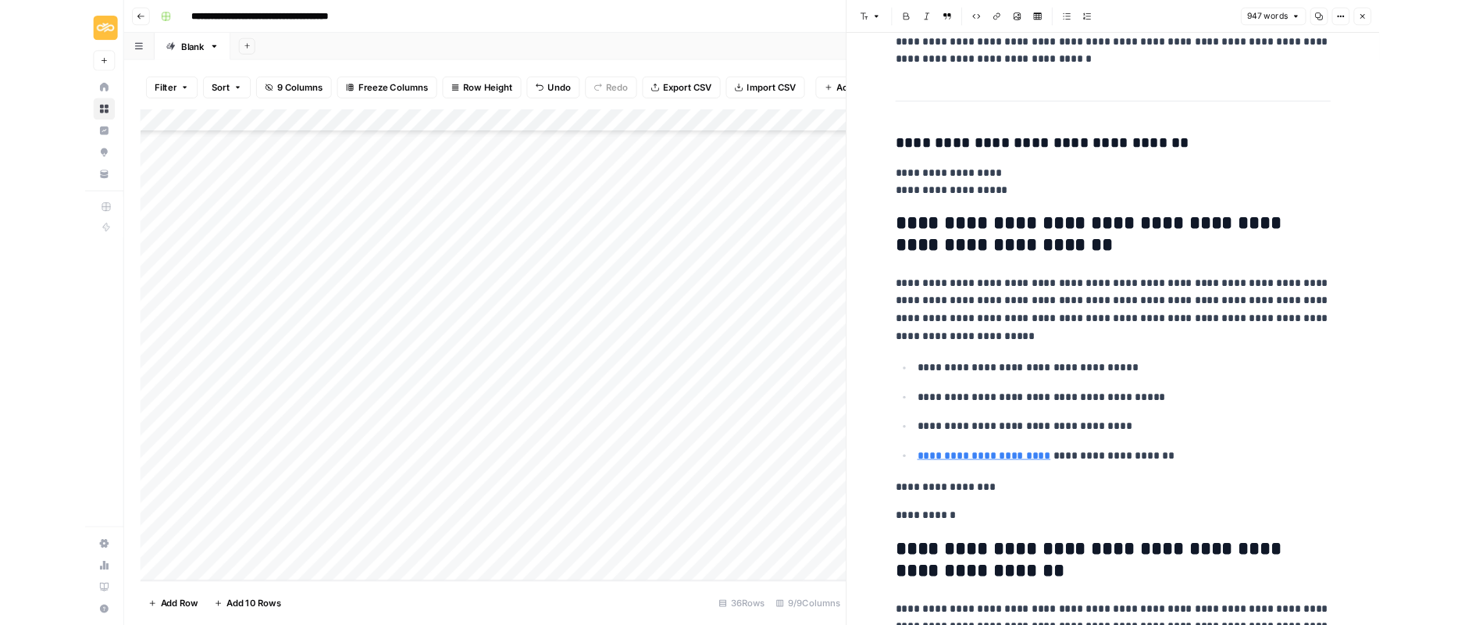
scroll to position [1327, 0]
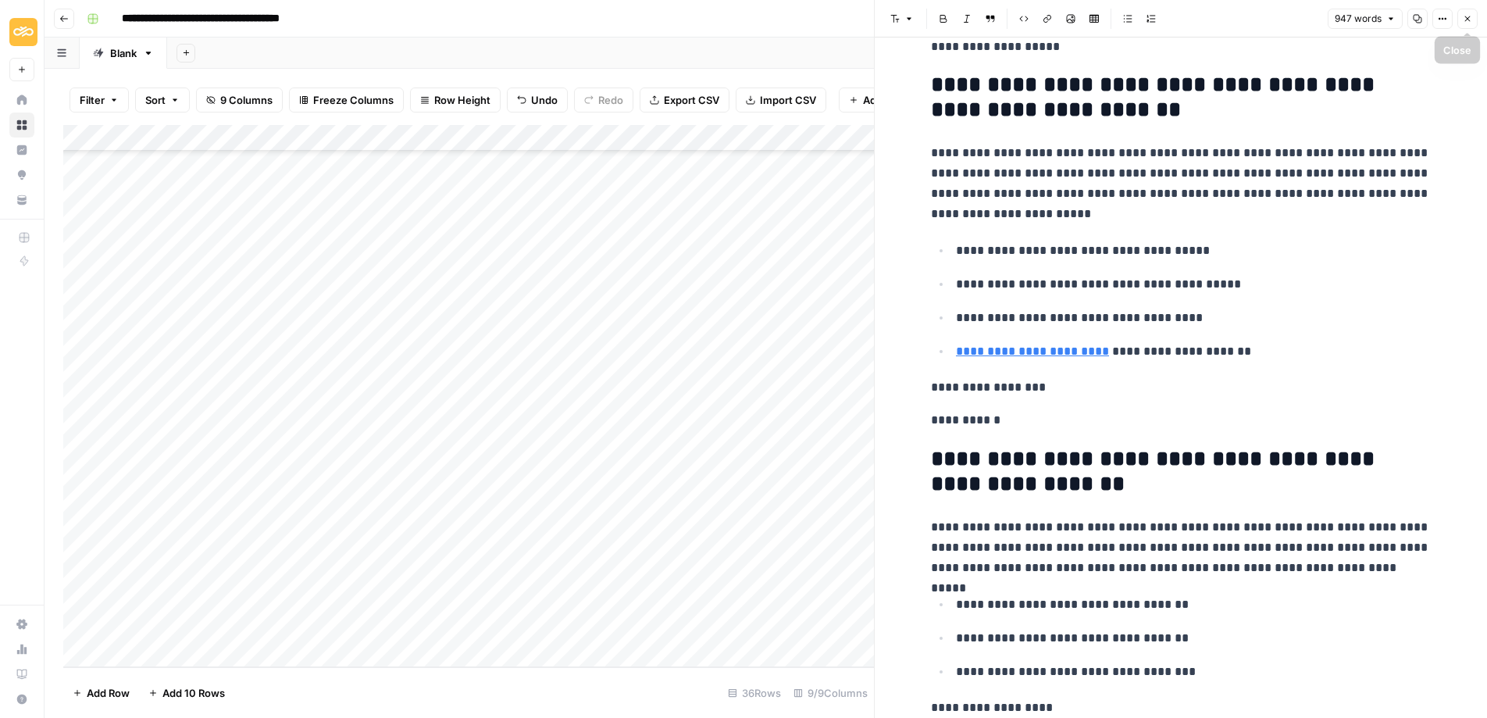
click at [1465, 16] on icon "button" at bounding box center [1466, 18] width 9 height 9
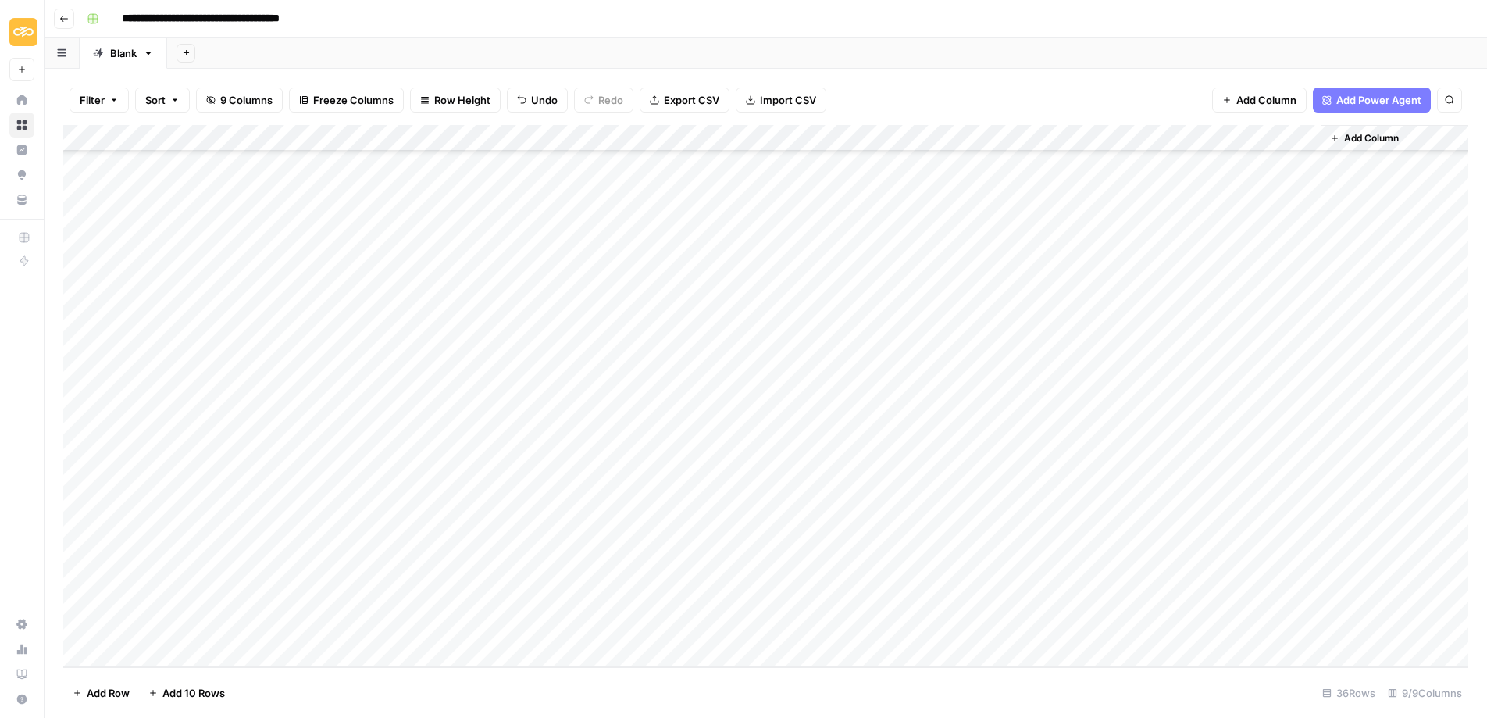
click at [1000, 140] on div "Add Column" at bounding box center [765, 396] width 1405 height 542
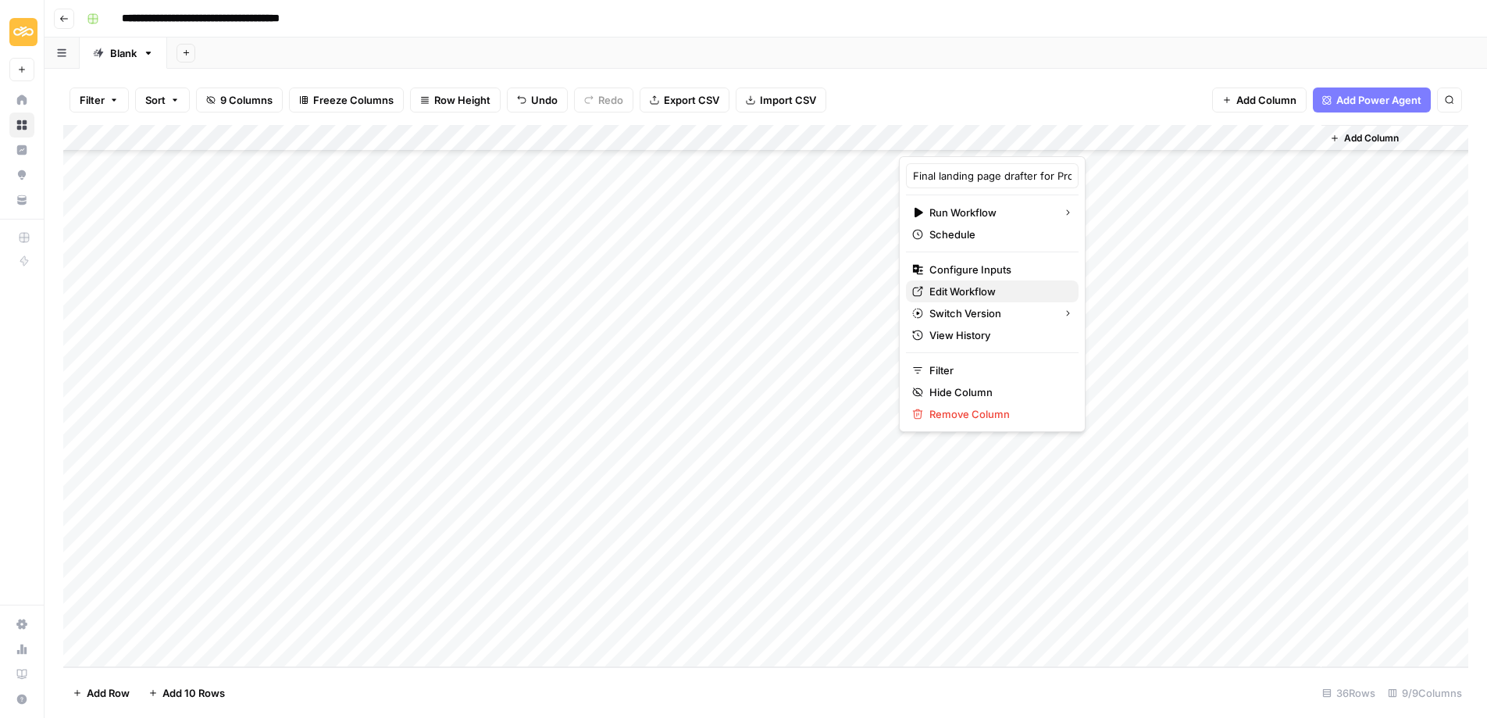
click at [955, 290] on span "Edit Workflow" at bounding box center [997, 291] width 137 height 16
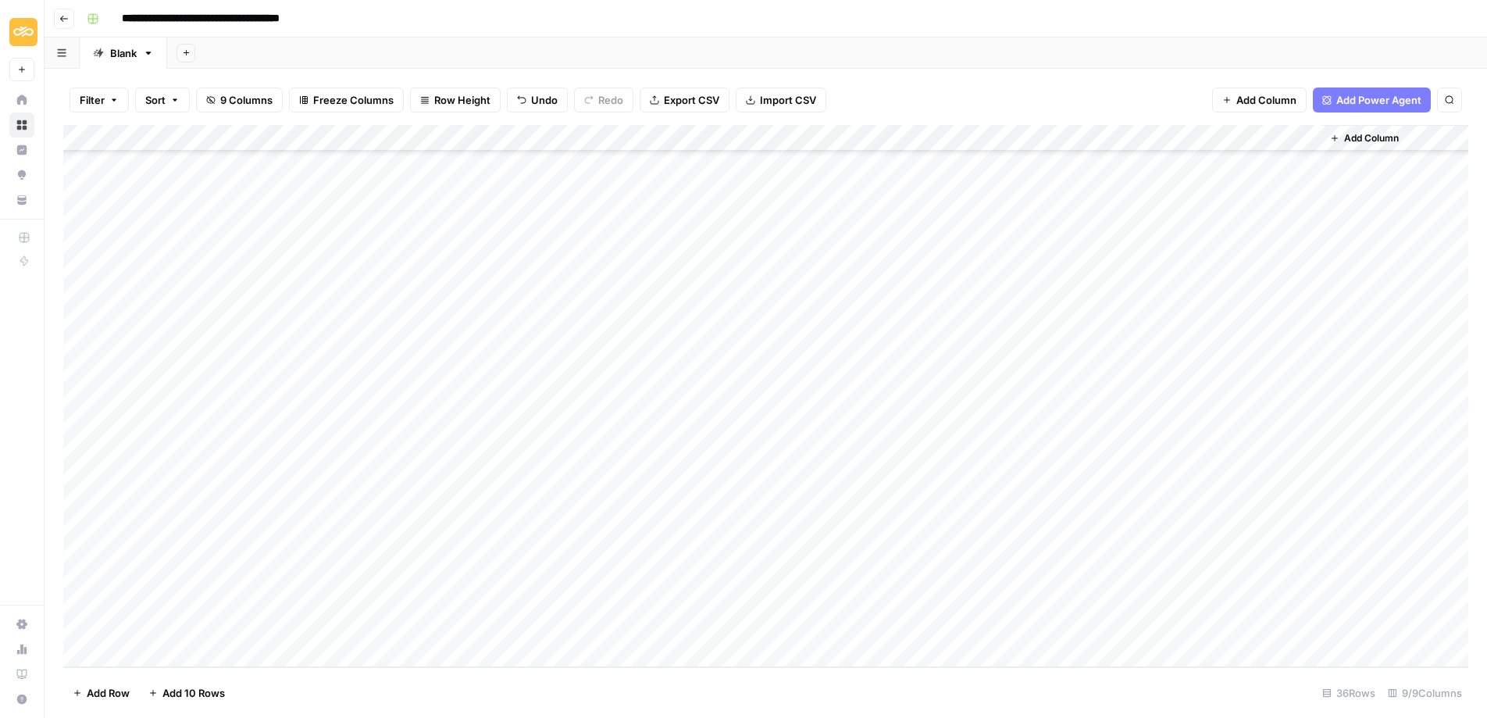
click at [887, 545] on div "Add Column" at bounding box center [765, 396] width 1405 height 542
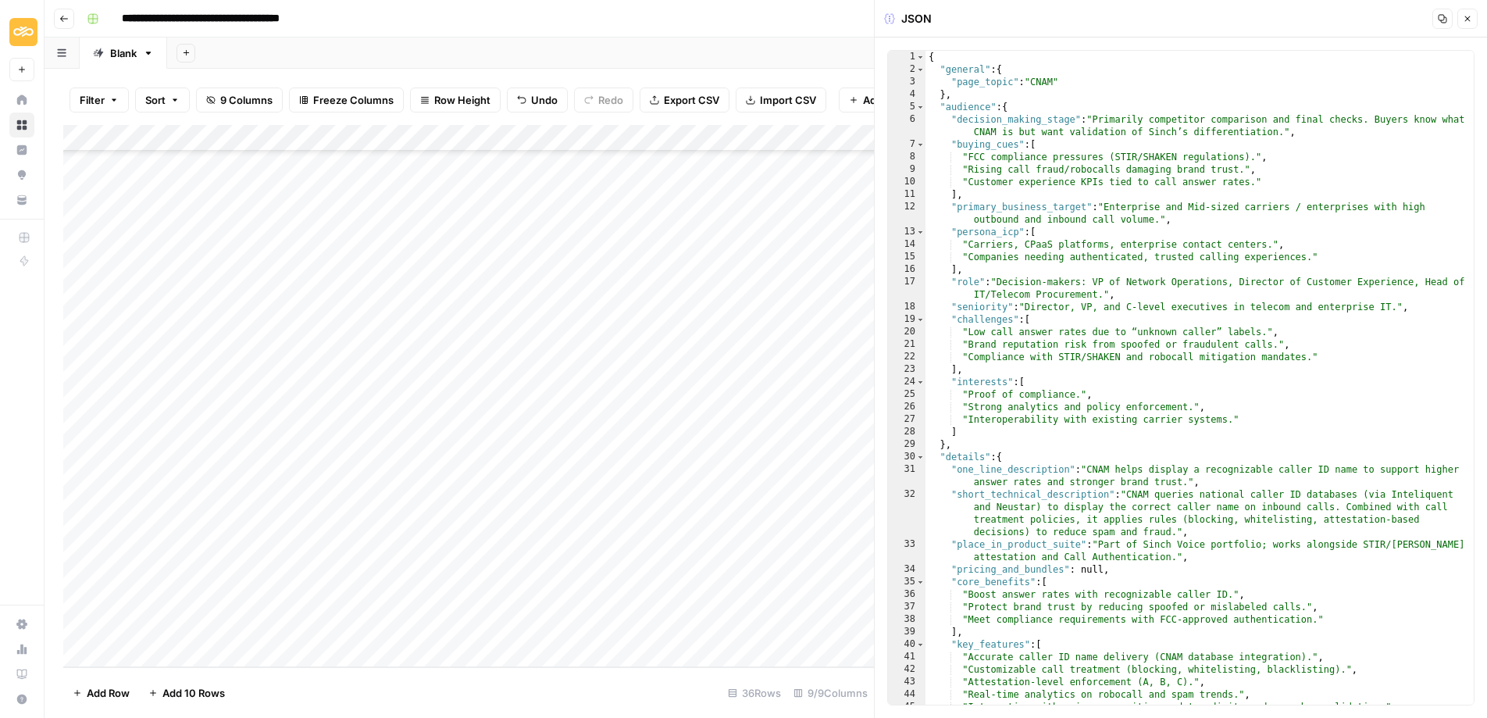
click at [1445, 18] on icon "button" at bounding box center [1441, 18] width 9 height 9
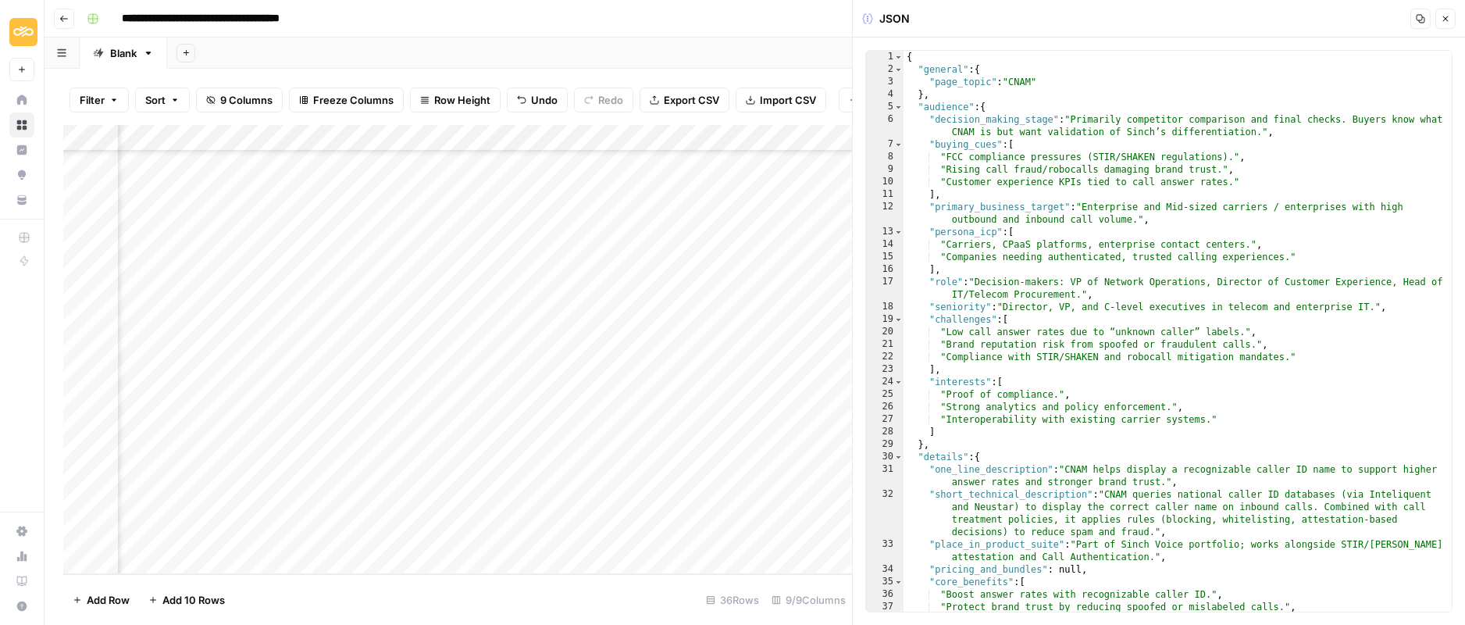
scroll to position [558, 353]
drag, startPoint x: 468, startPoint y: 430, endPoint x: 500, endPoint y: 430, distance: 32.0
click at [468, 430] on div "Add Column" at bounding box center [457, 349] width 789 height 449
click at [443, 427] on div "Add Column" at bounding box center [457, 349] width 789 height 449
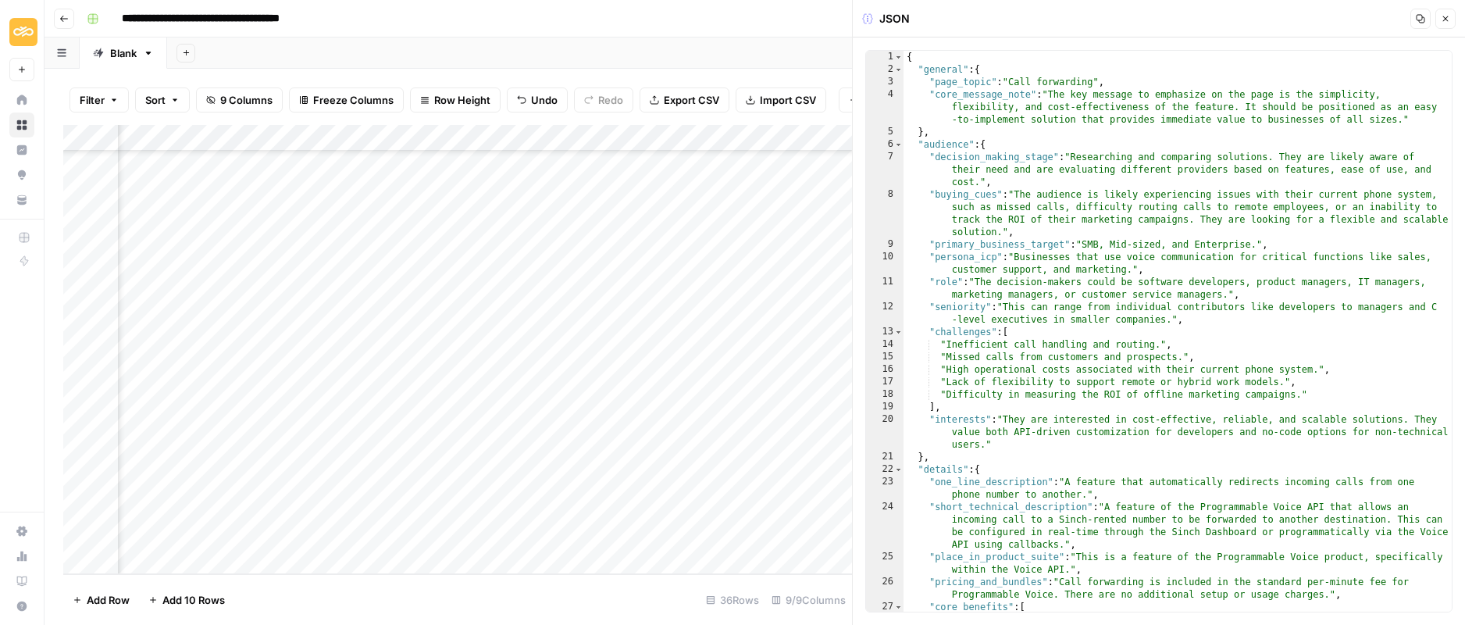
drag, startPoint x: 1418, startPoint y: 17, endPoint x: 1379, endPoint y: 5, distance: 40.8
click at [1419, 16] on icon "button" at bounding box center [1420, 18] width 9 height 9
